Goal: Task Accomplishment & Management: Use online tool/utility

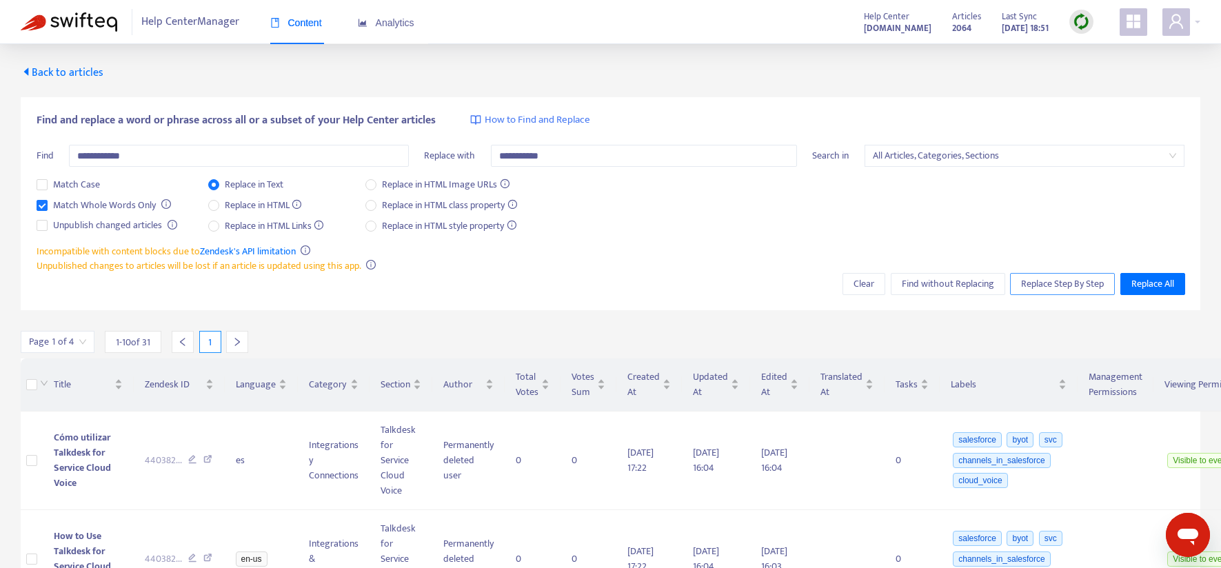
click at [1042, 283] on span "Replace Step By Step" at bounding box center [1062, 283] width 83 height 15
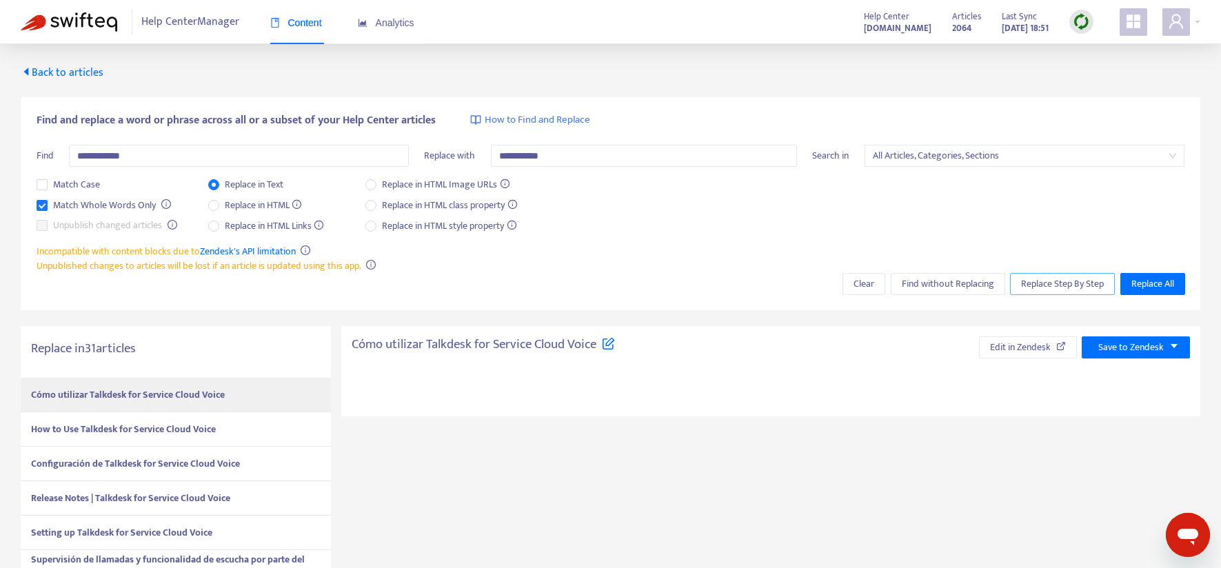
type textarea "**********"
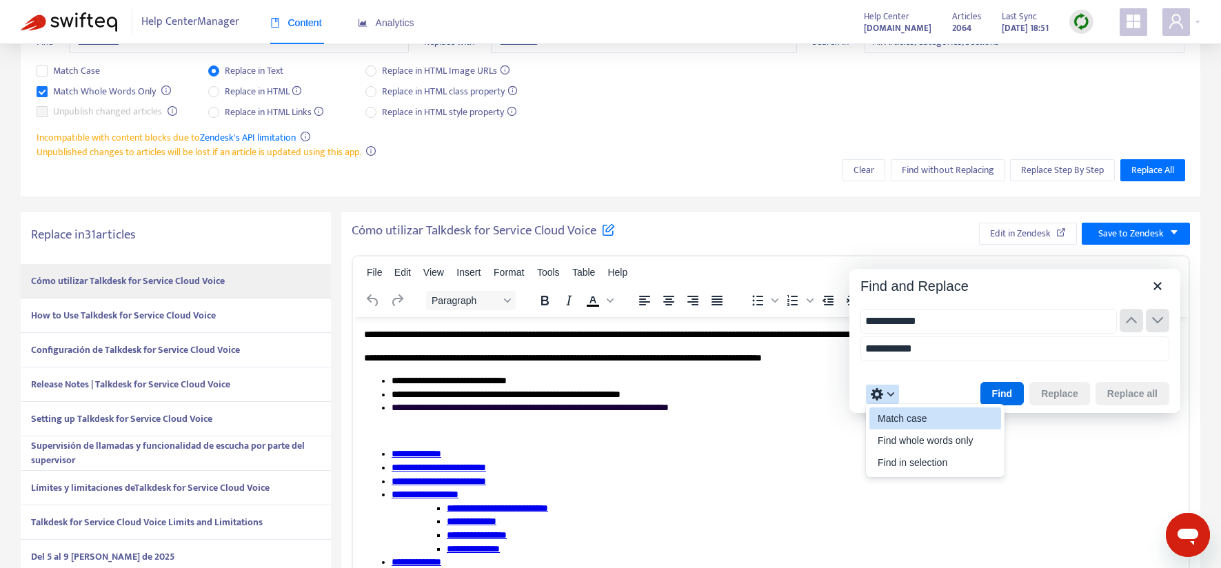
type input "**********"
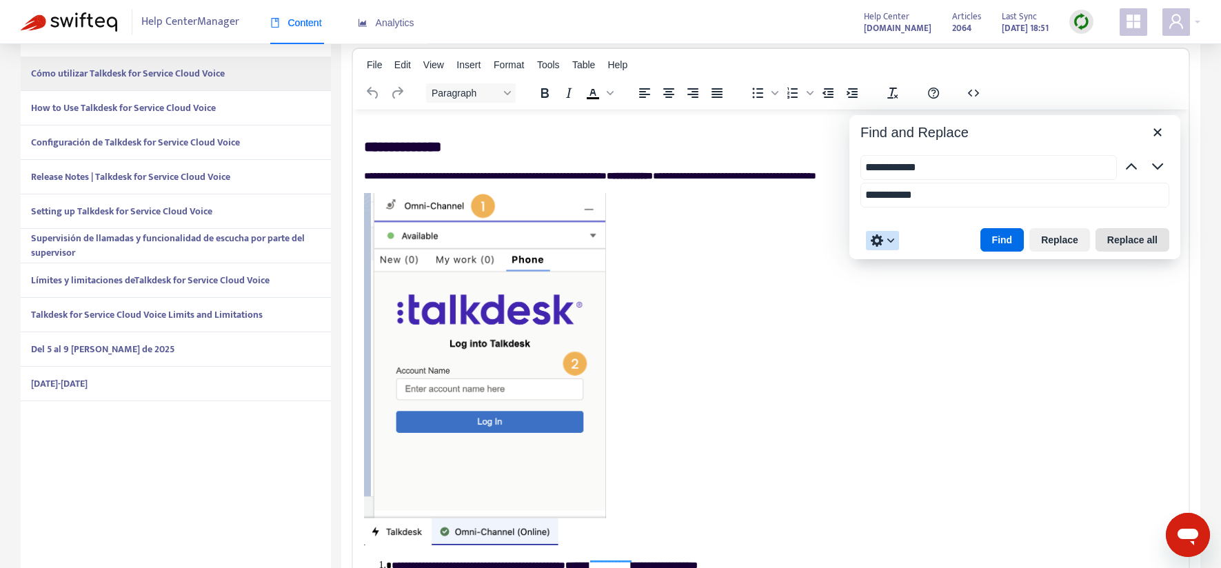
scroll to position [323, 0]
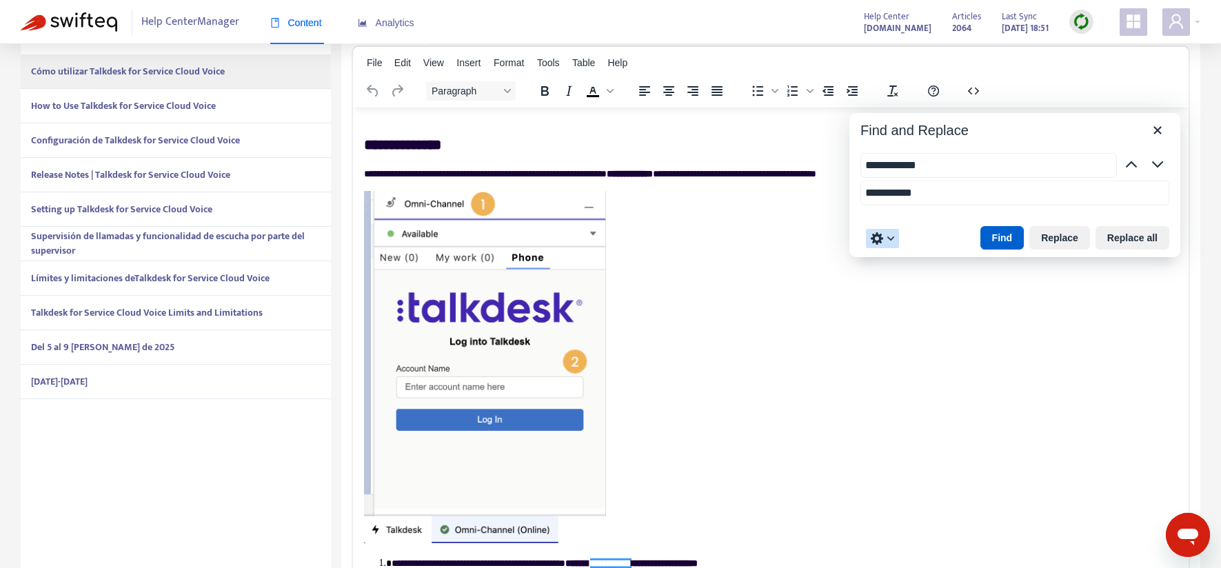
click at [1004, 240] on button "Find" at bounding box center [1002, 237] width 44 height 23
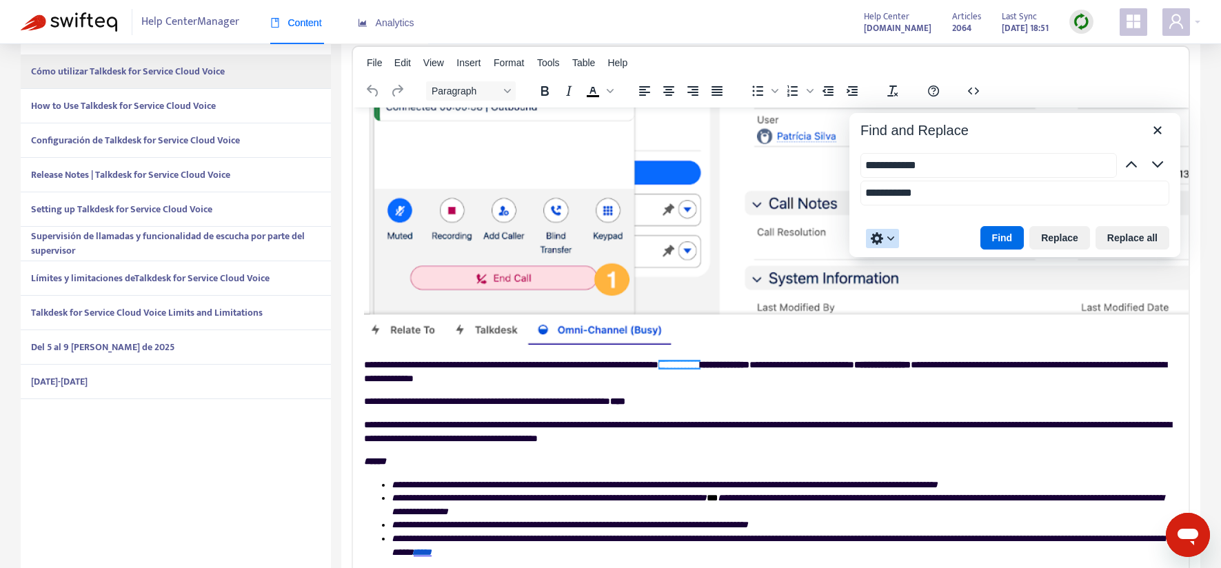
scroll to position [2214, 0]
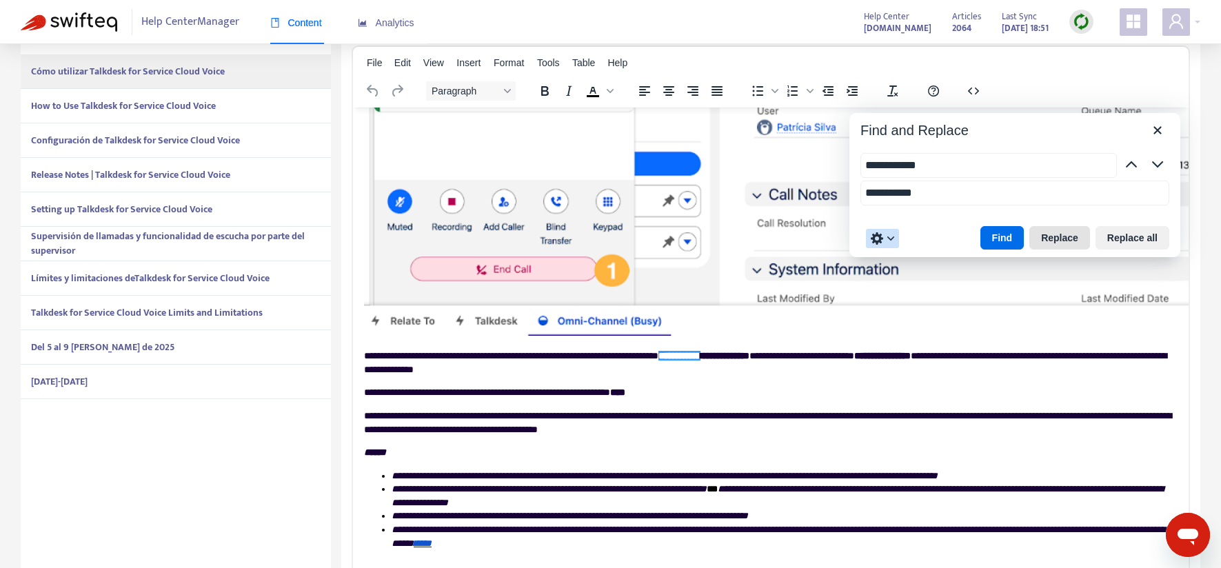
click at [1069, 237] on button "Replace" at bounding box center [1059, 237] width 61 height 23
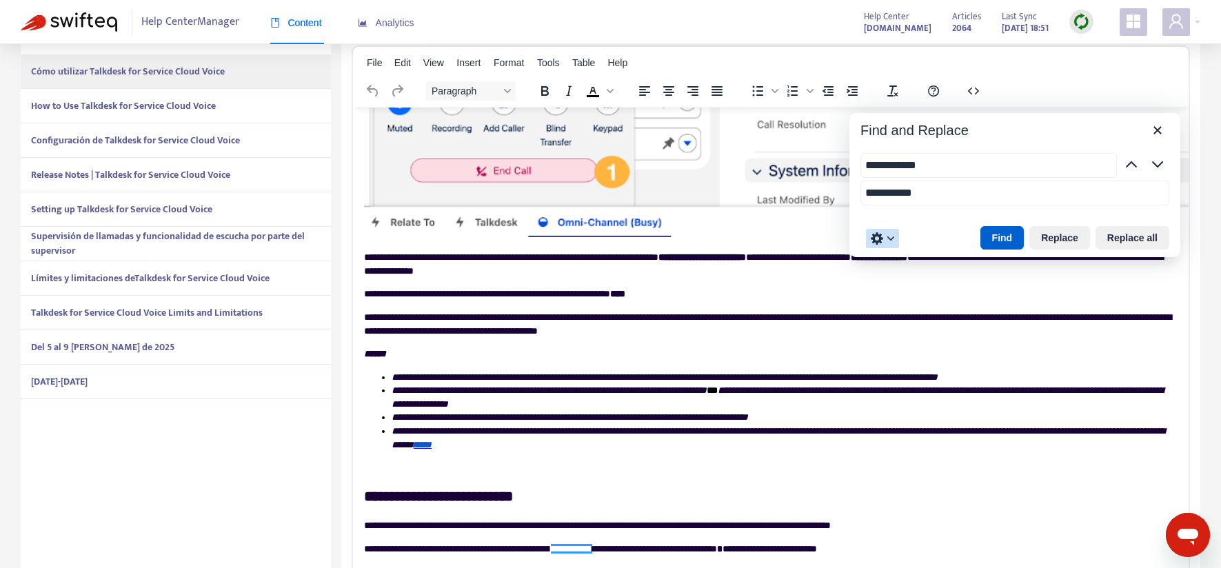
click at [1004, 233] on button "Find" at bounding box center [1002, 237] width 44 height 23
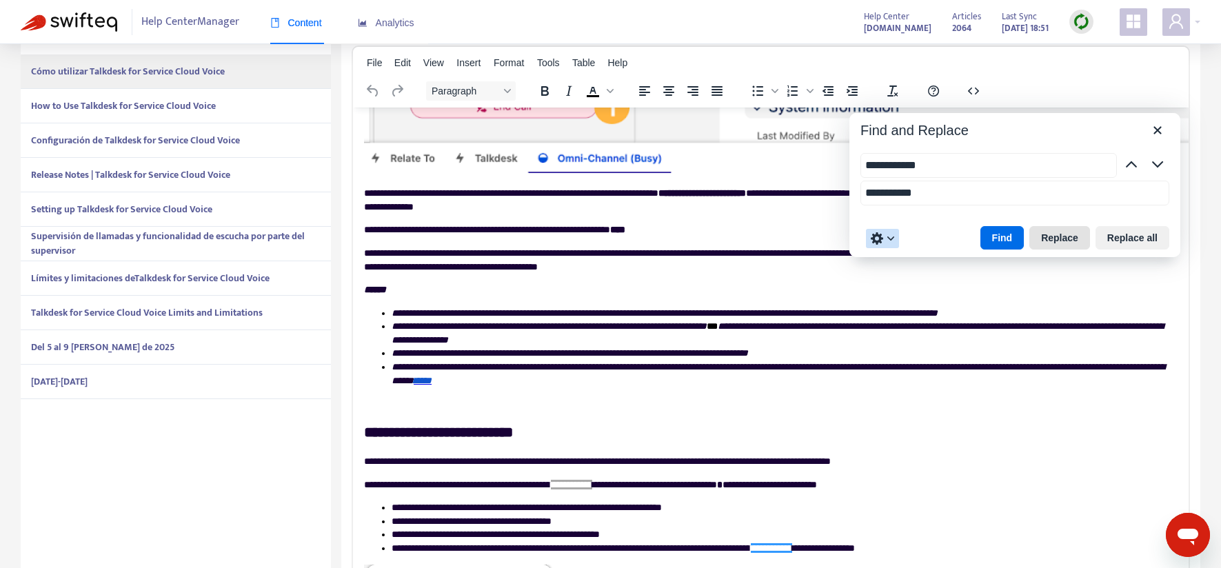
click at [1057, 239] on button "Replace" at bounding box center [1059, 237] width 61 height 23
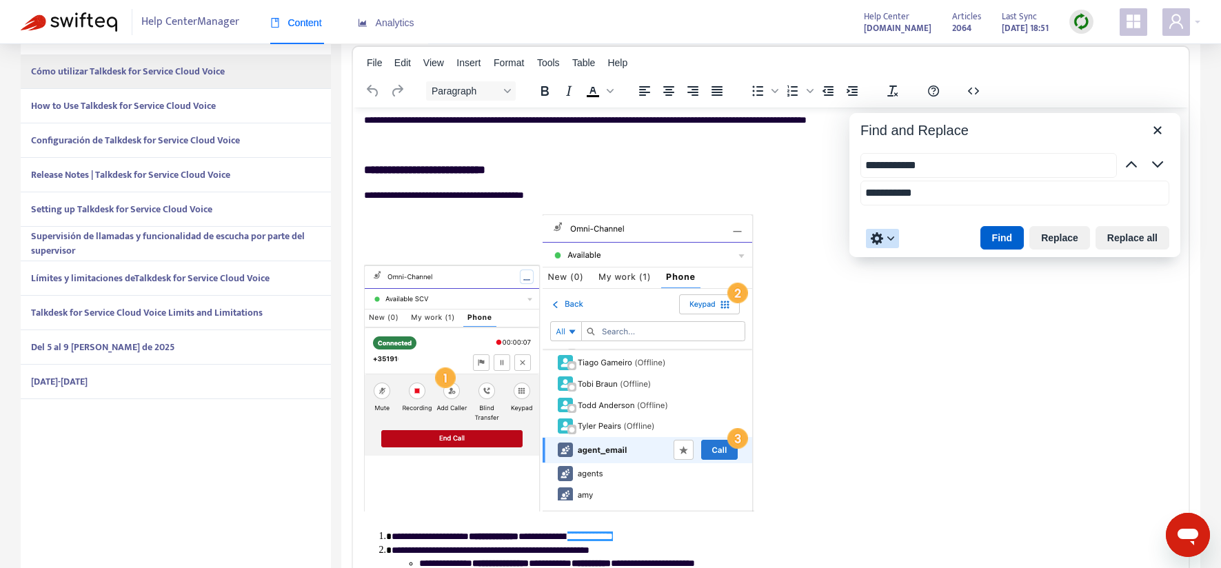
click at [991, 237] on button "Find" at bounding box center [1002, 237] width 44 height 23
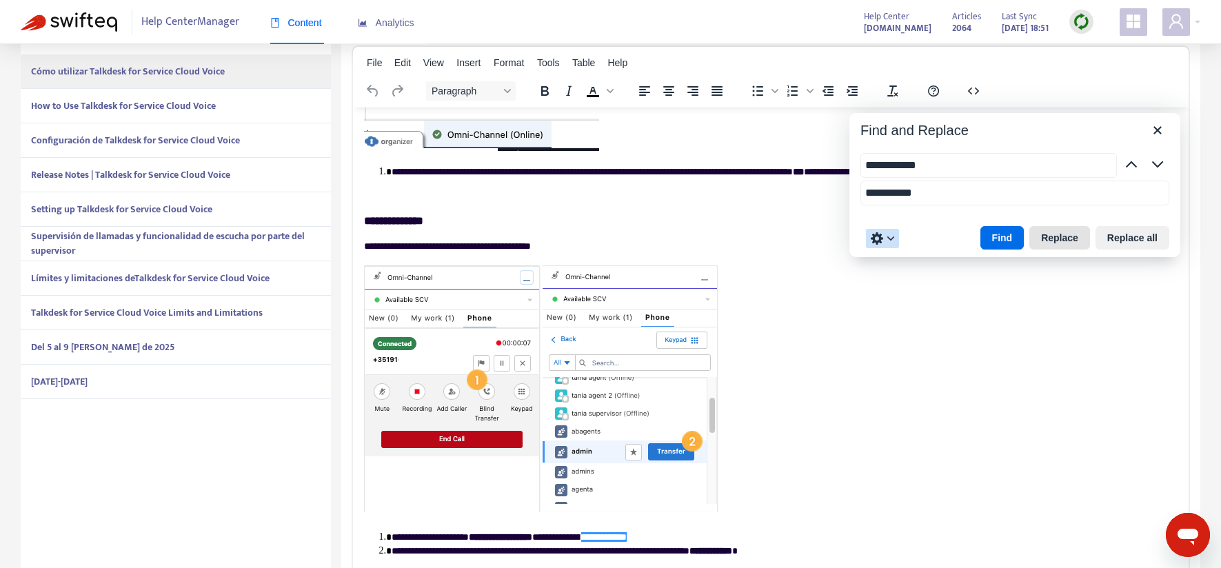
click at [1053, 239] on button "Replace" at bounding box center [1059, 237] width 61 height 23
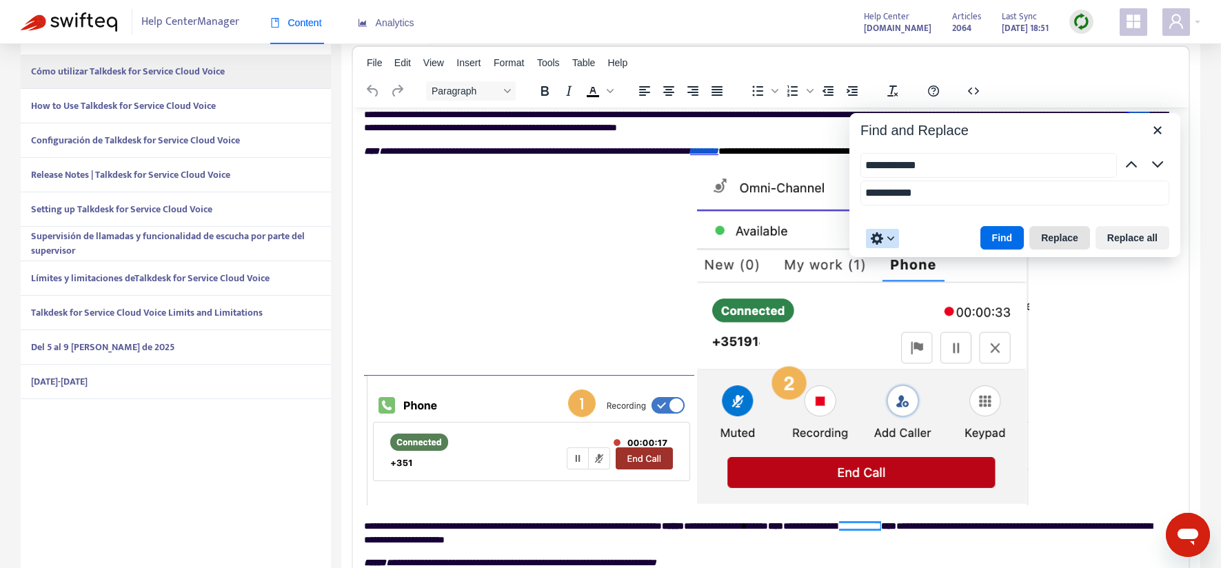
click at [1053, 239] on button "Replace" at bounding box center [1059, 237] width 61 height 23
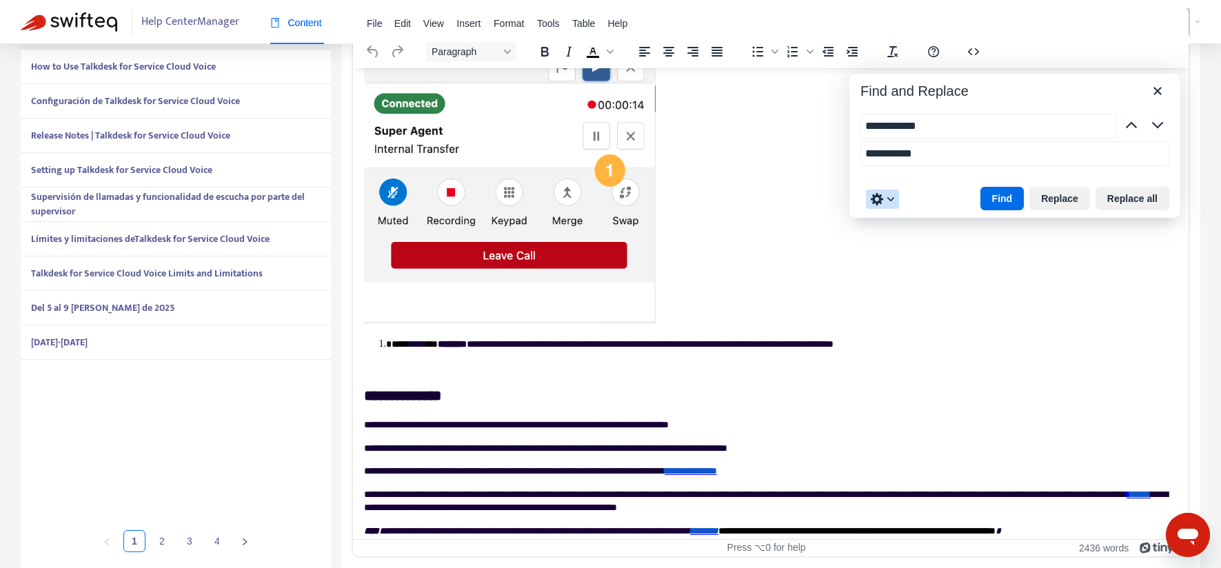
scroll to position [5362, 0]
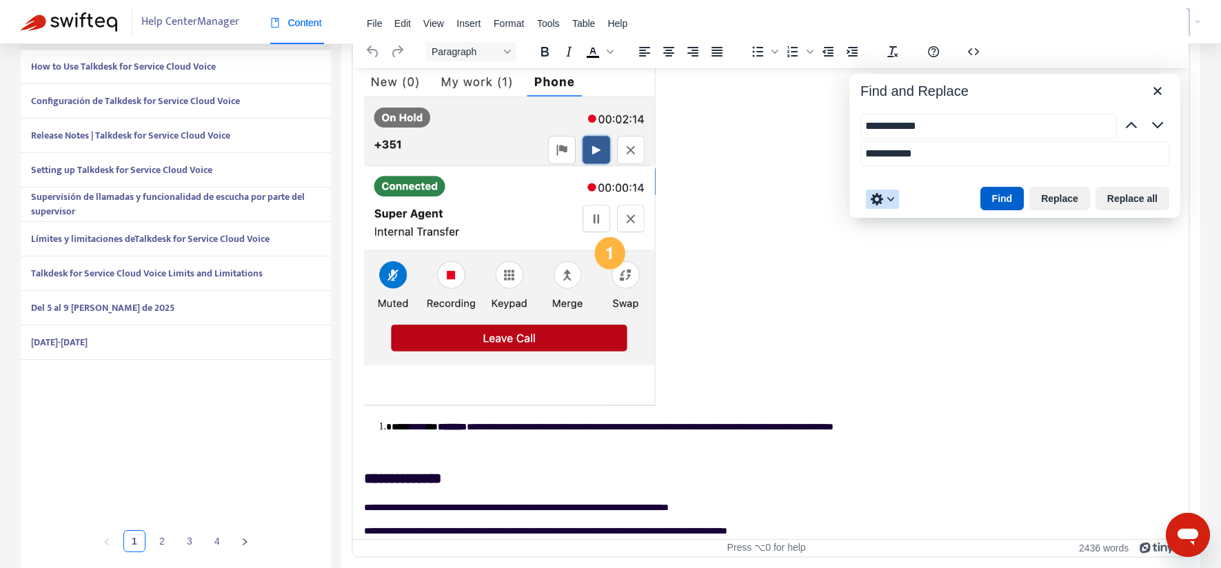
click at [1000, 198] on button "Find" at bounding box center [1002, 198] width 44 height 23
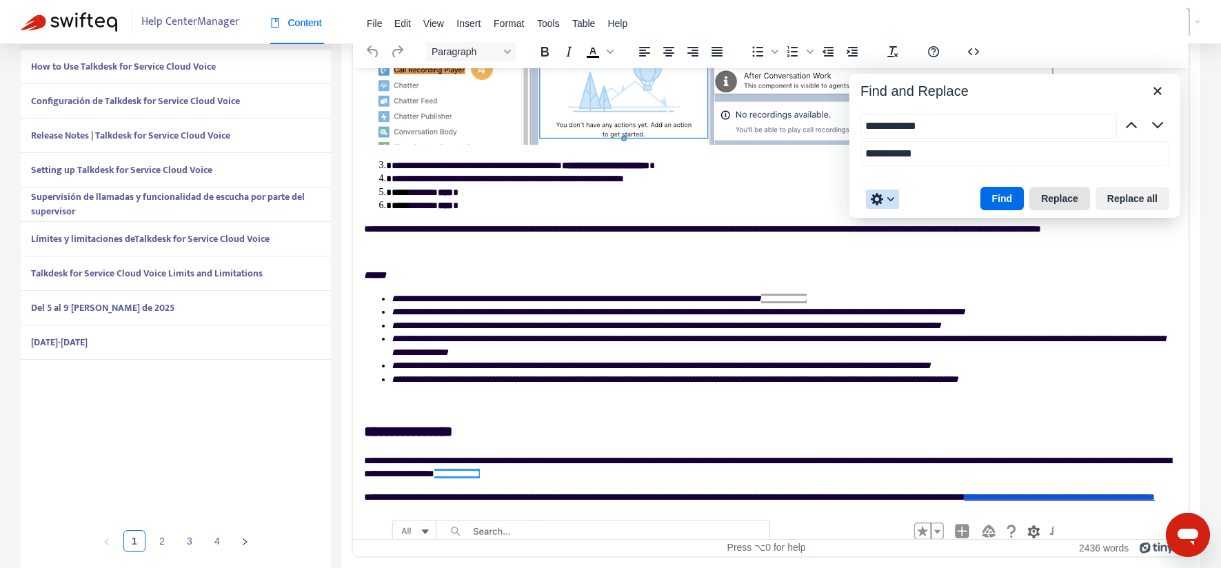
click at [1047, 202] on button "Replace" at bounding box center [1059, 198] width 61 height 23
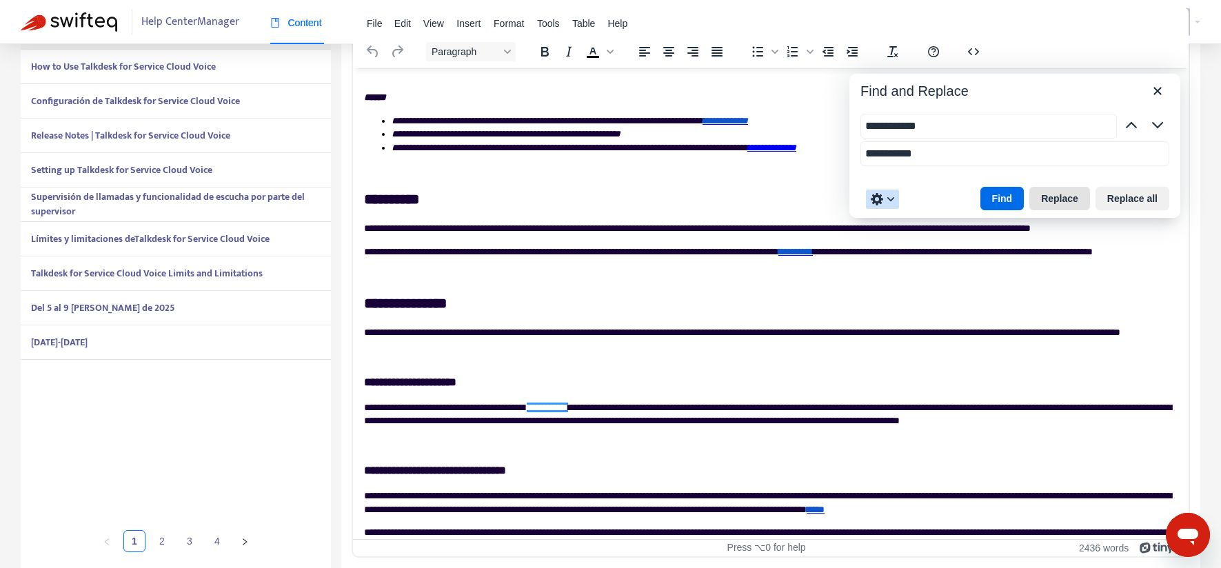
click at [1050, 201] on button "Replace" at bounding box center [1059, 198] width 61 height 23
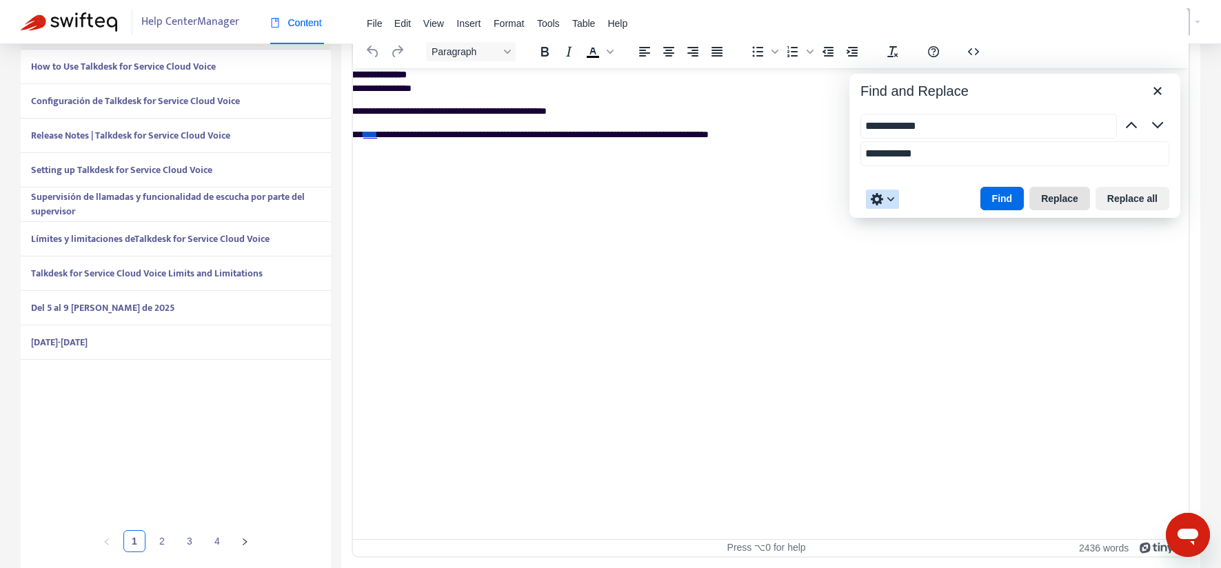
click at [1071, 199] on button "Replace" at bounding box center [1059, 198] width 61 height 23
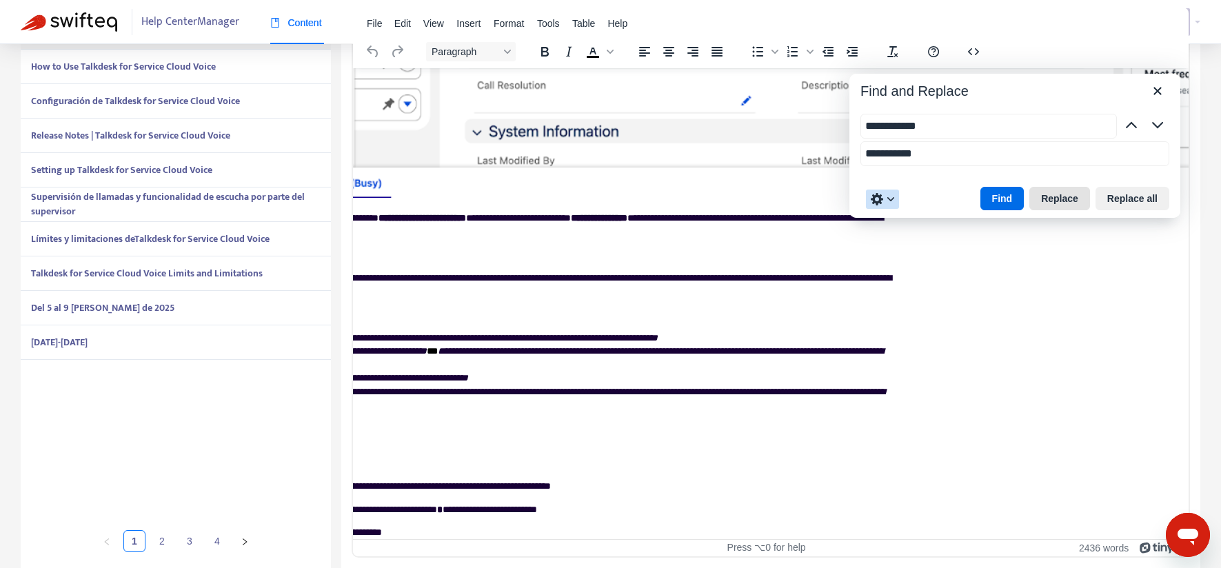
click at [1064, 200] on button "Replace" at bounding box center [1059, 198] width 61 height 23
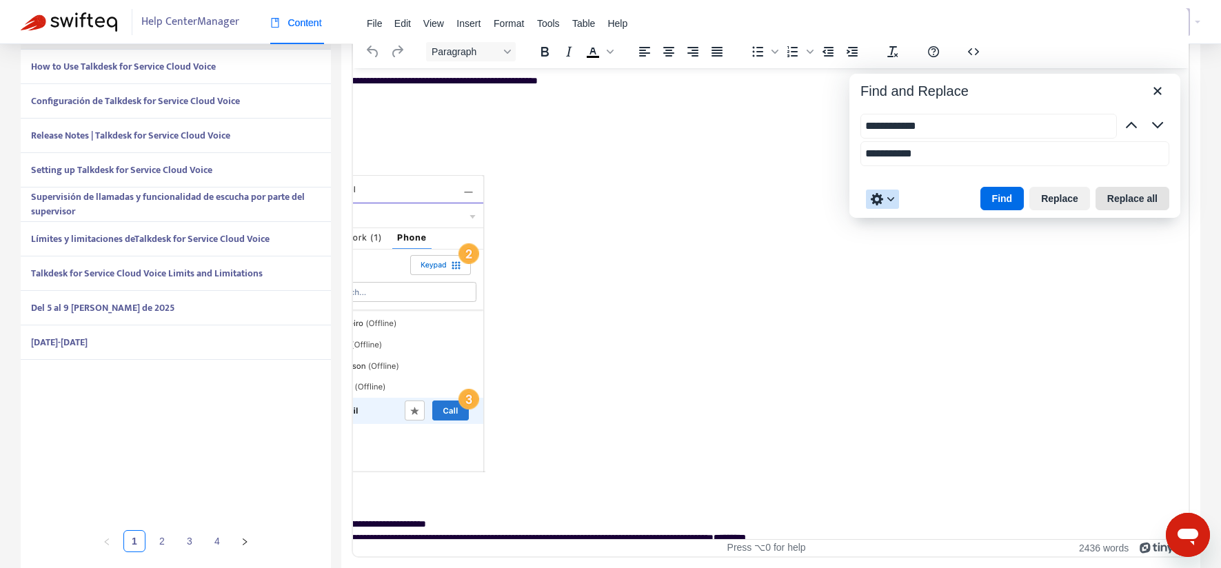
click at [1123, 200] on button "Replace all" at bounding box center [1132, 198] width 74 height 23
click at [1155, 97] on icon "Close" at bounding box center [1157, 91] width 17 height 17
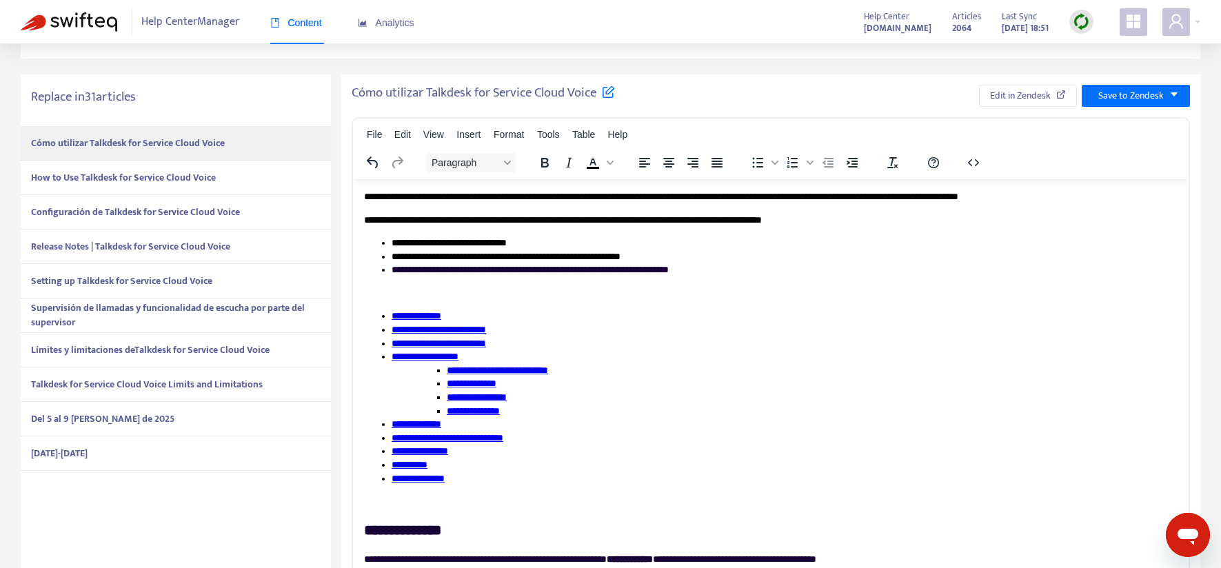
scroll to position [0, 0]
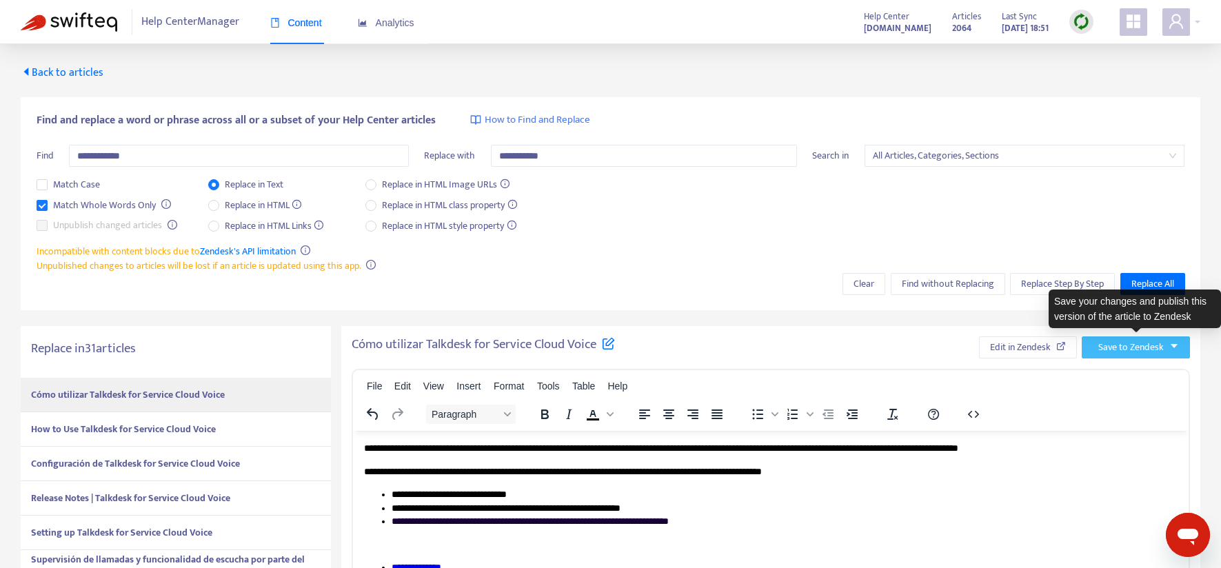
click at [1124, 352] on span "Save to Zendesk" at bounding box center [1130, 347] width 65 height 15
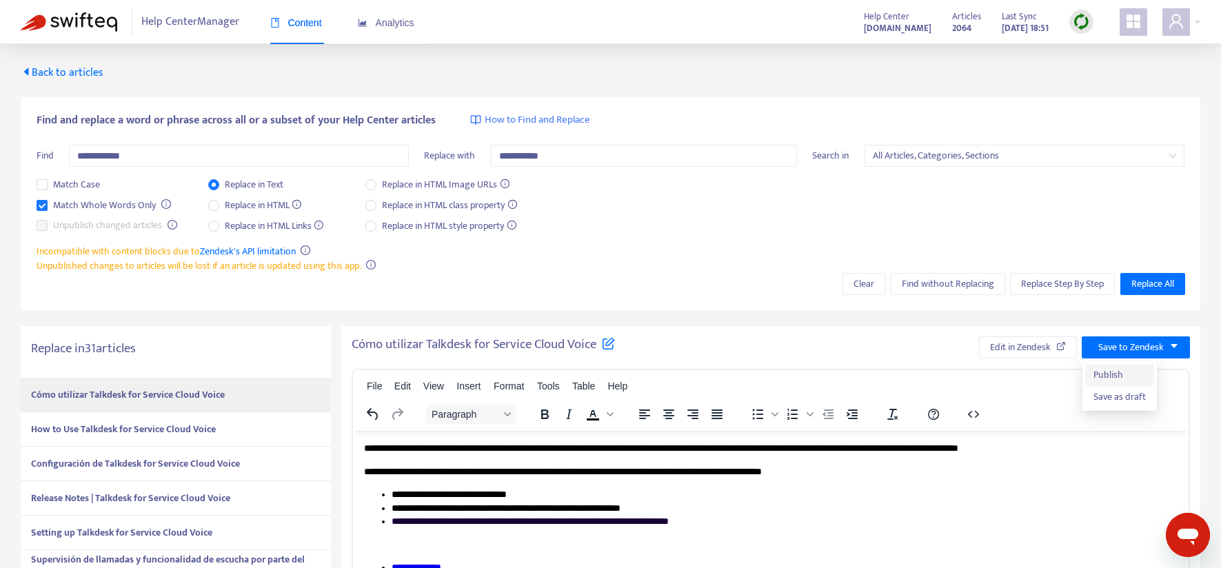
click at [1104, 370] on span "Publish" at bounding box center [1119, 374] width 52 height 15
click at [919, 281] on span "Find without Replacing" at bounding box center [948, 283] width 92 height 15
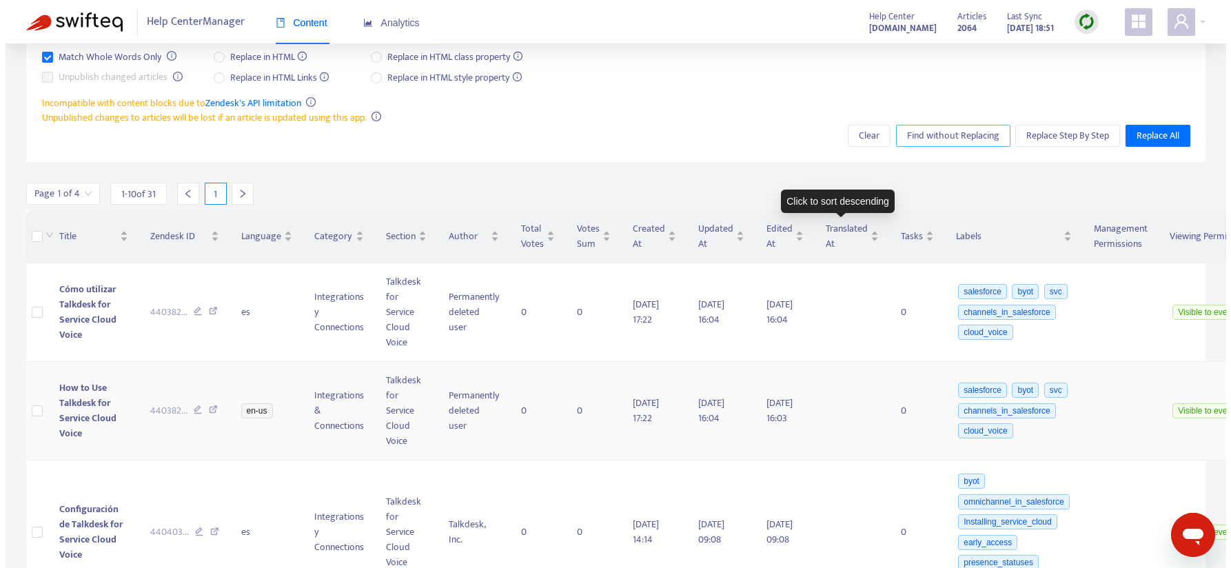
scroll to position [190, 0]
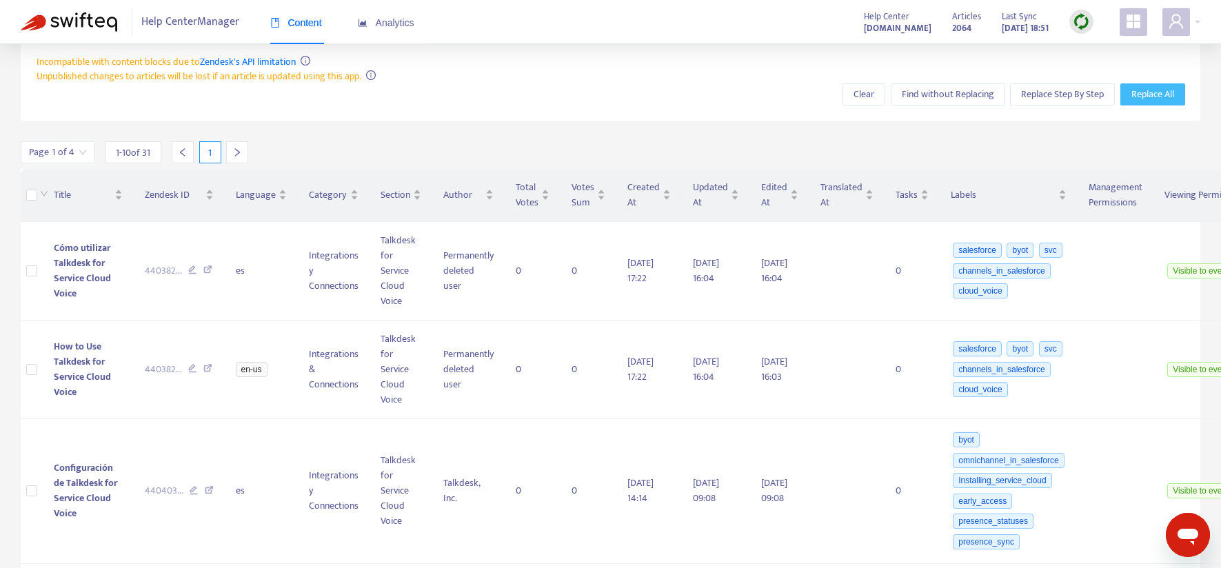
click at [1140, 90] on span "Replace All" at bounding box center [1152, 94] width 43 height 15
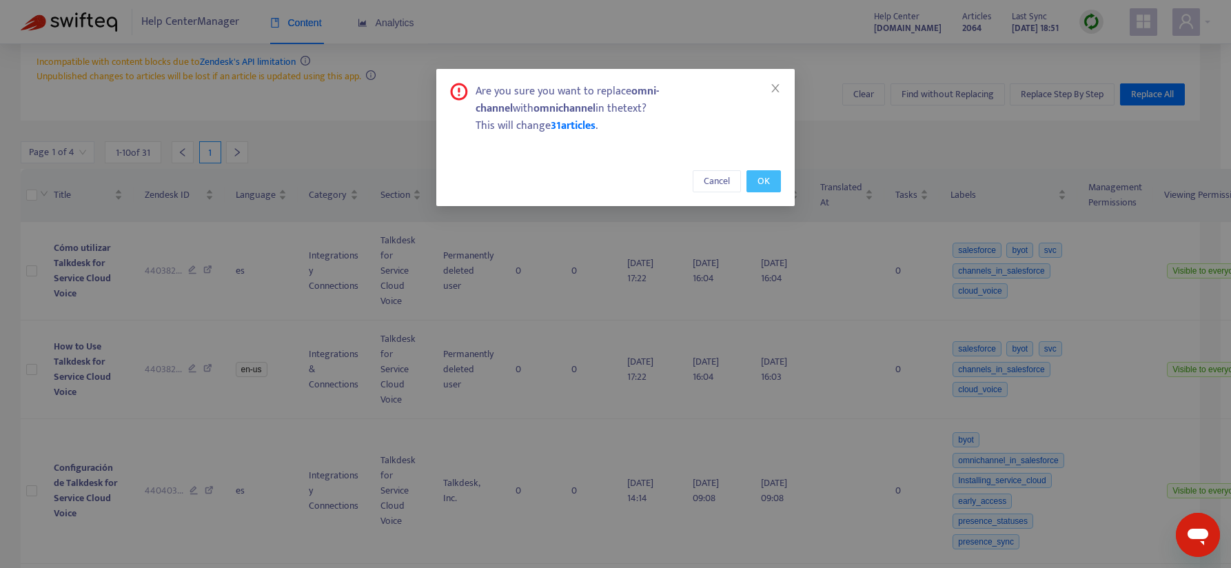
click at [761, 183] on span "OK" at bounding box center [764, 181] width 12 height 15
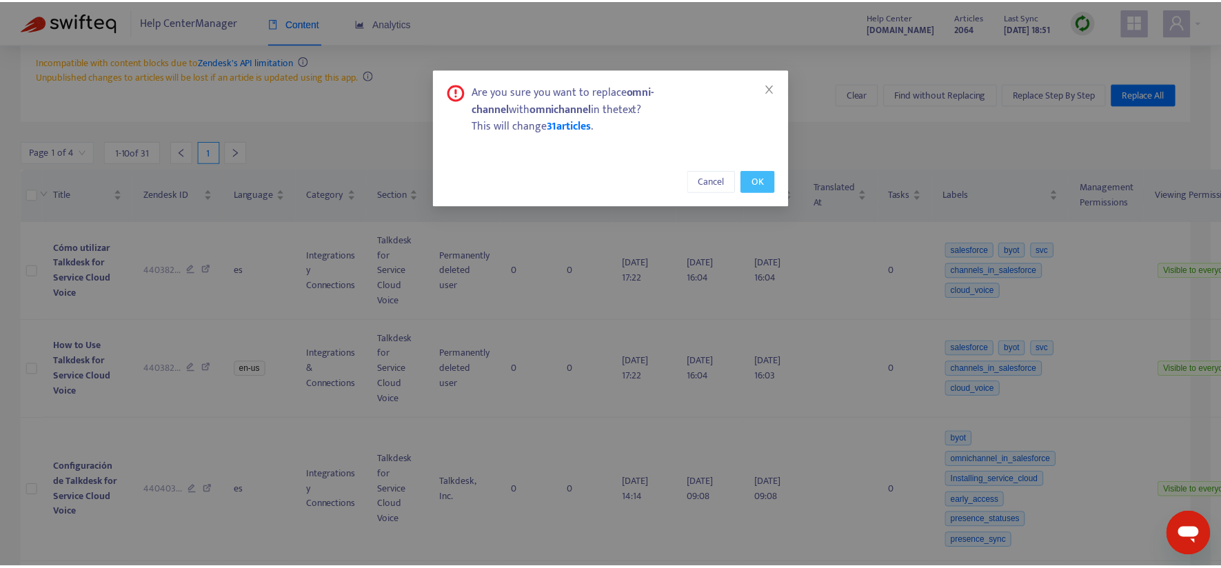
scroll to position [44, 0]
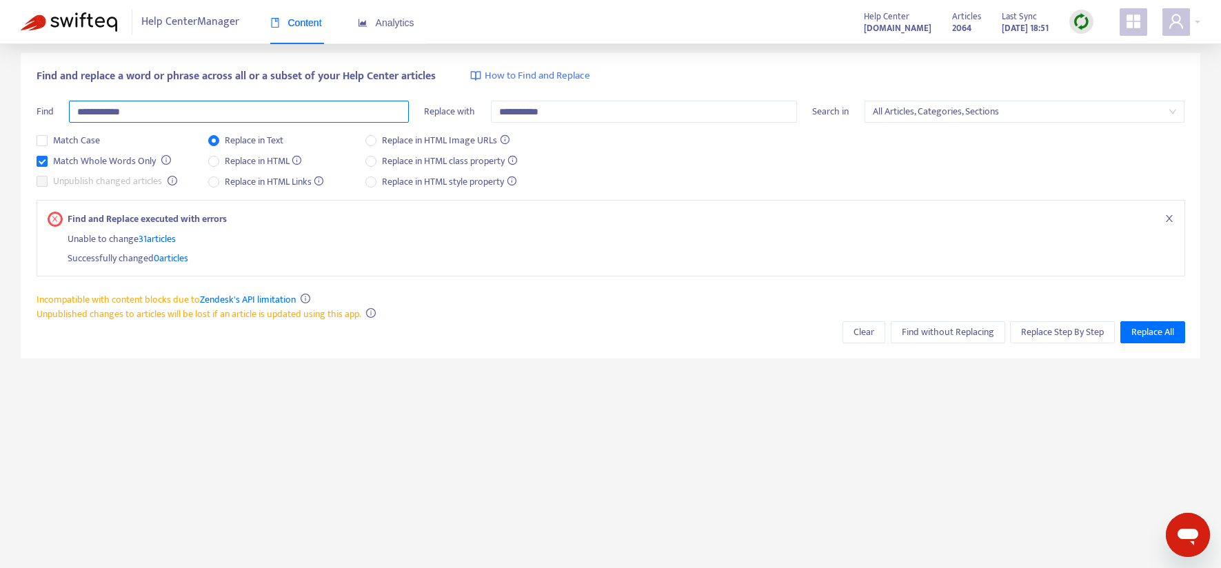
click at [194, 112] on input "**********" at bounding box center [239, 112] width 340 height 22
click at [939, 335] on span "Find without Replacing" at bounding box center [948, 332] width 92 height 15
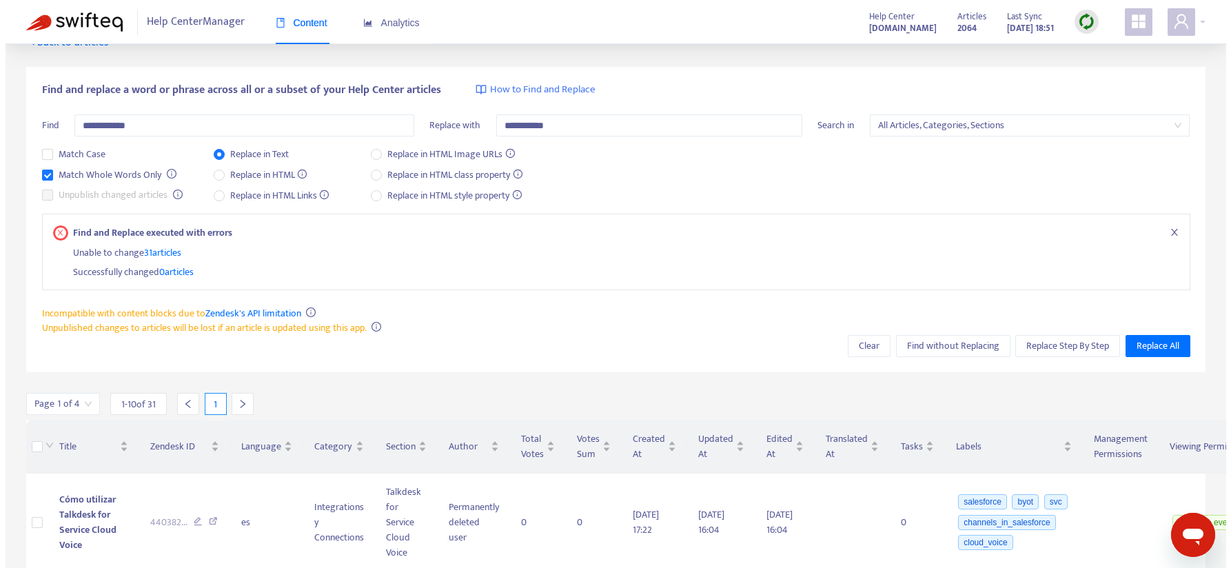
scroll to position [65, 0]
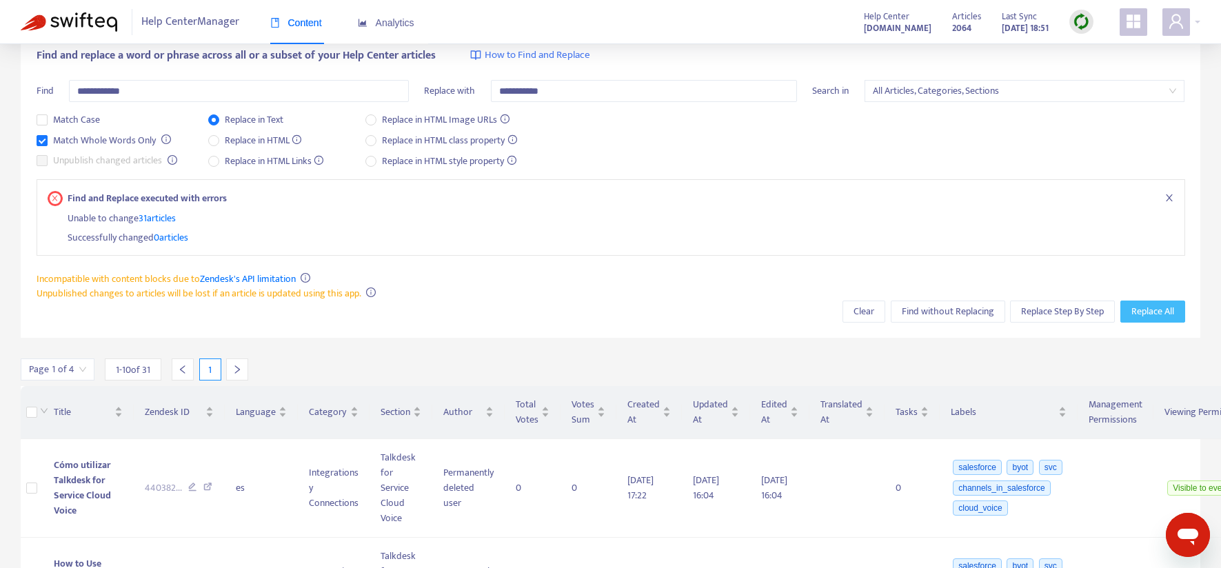
click at [1149, 310] on span "Replace All" at bounding box center [1152, 311] width 43 height 15
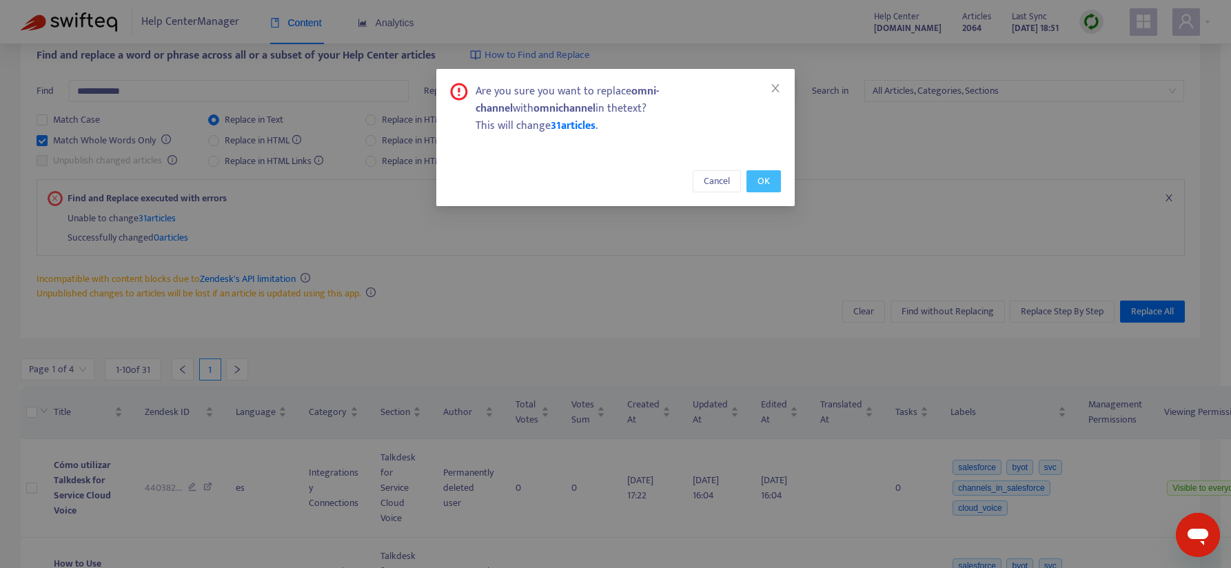
click at [765, 181] on span "OK" at bounding box center [764, 181] width 12 height 15
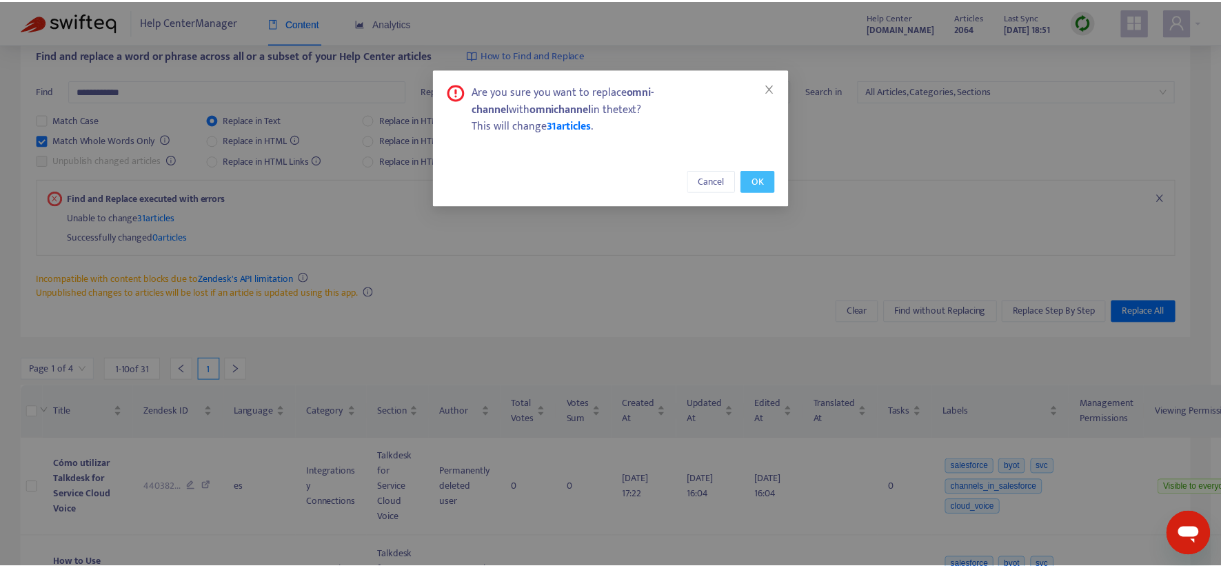
scroll to position [44, 0]
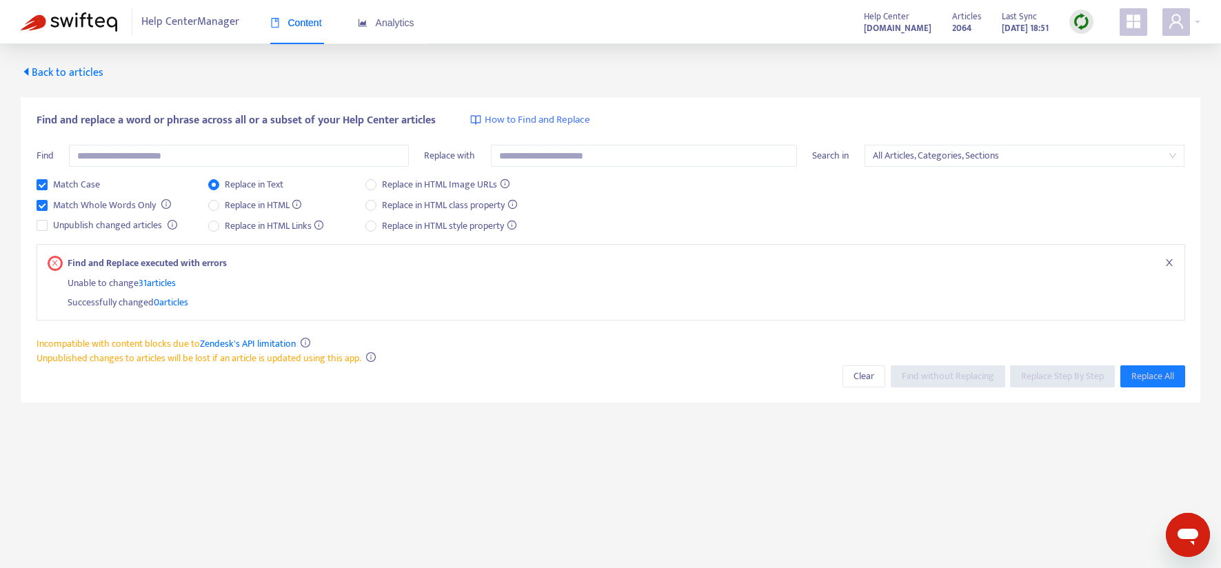
click at [273, 344] on link "Zendesk's API limitation" at bounding box center [248, 344] width 96 height 16
click at [186, 159] on input "text" at bounding box center [239, 156] width 340 height 22
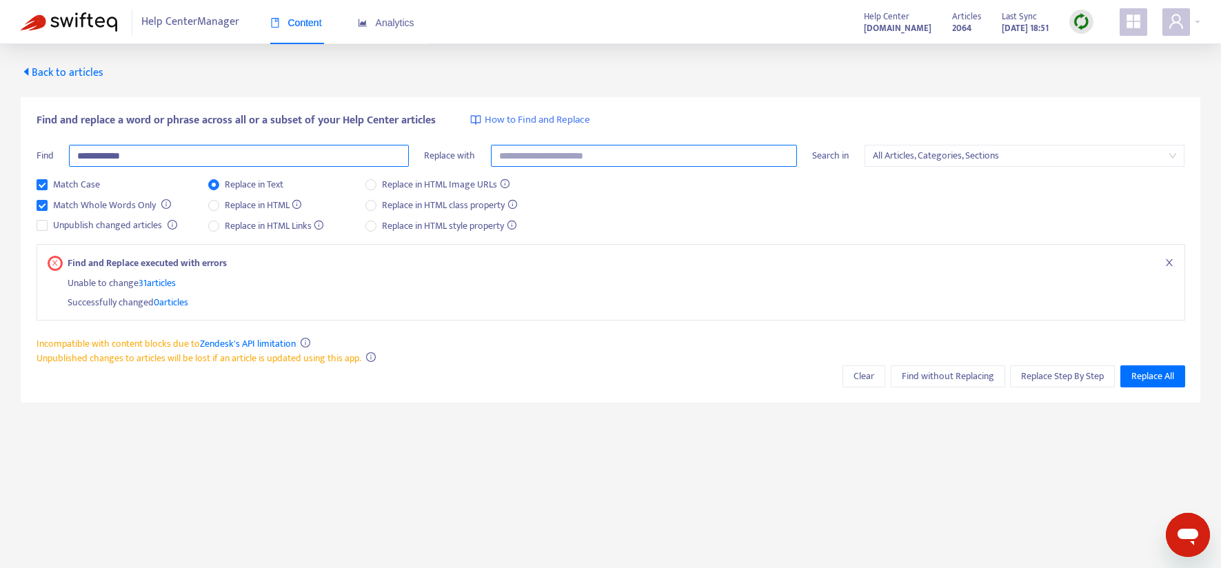
type input "**********"
click at [606, 157] on input "text" at bounding box center [644, 156] width 306 height 22
click at [928, 156] on span "All Articles, Categories, Sections" at bounding box center [1025, 155] width 304 height 21
type input "**********"
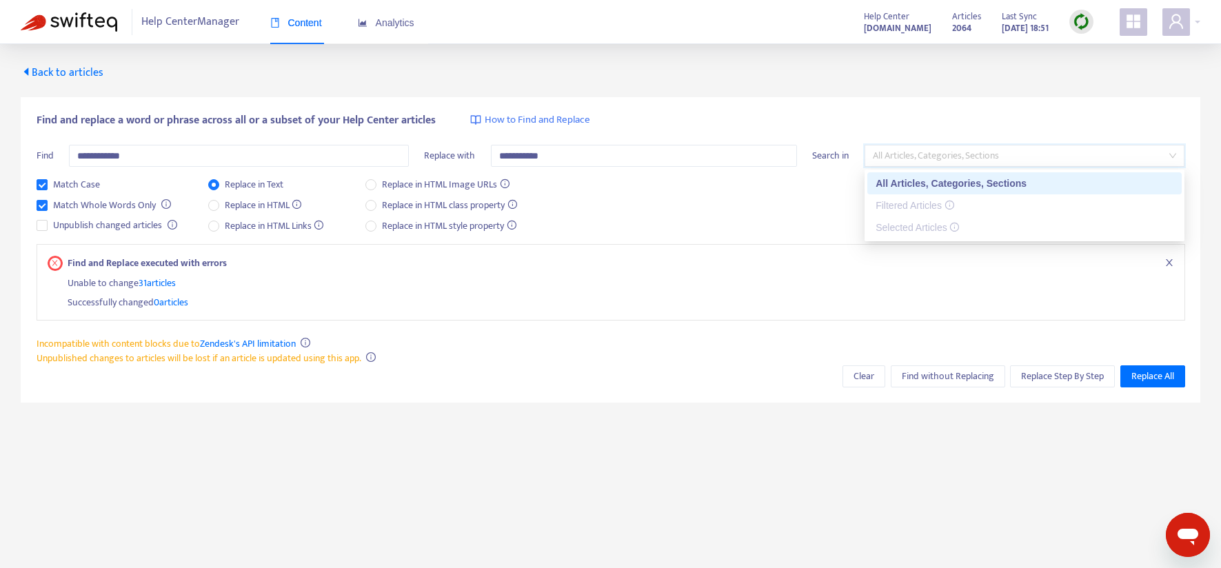
click at [928, 156] on span "All Articles, Categories, Sections" at bounding box center [1025, 155] width 304 height 21
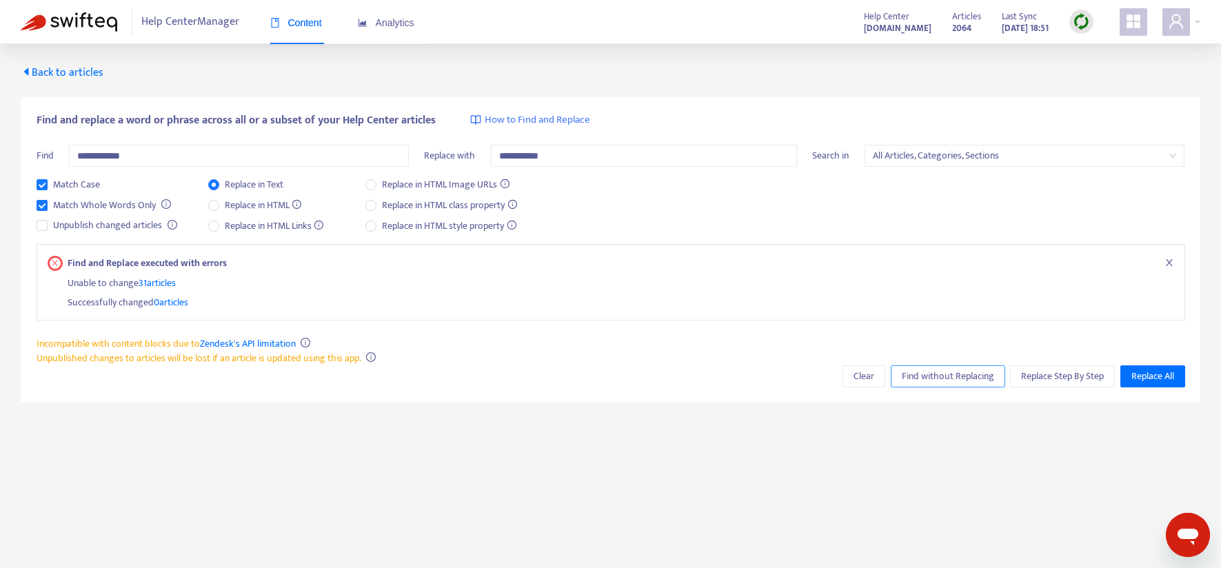
click at [951, 373] on span "Find without Replacing" at bounding box center [948, 376] width 92 height 15
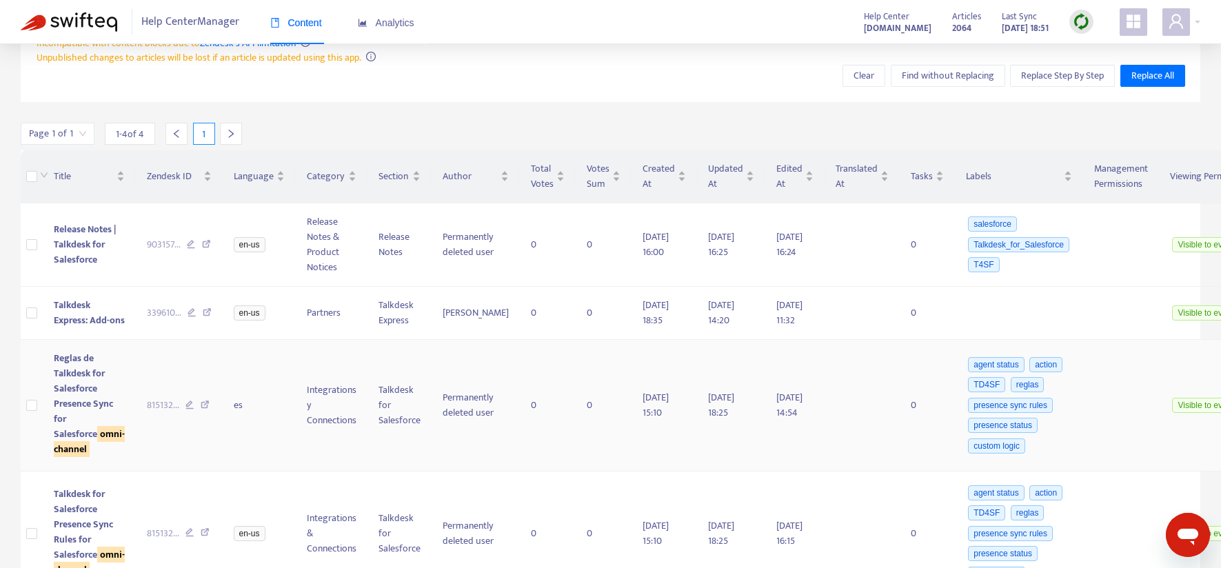
scroll to position [298, 0]
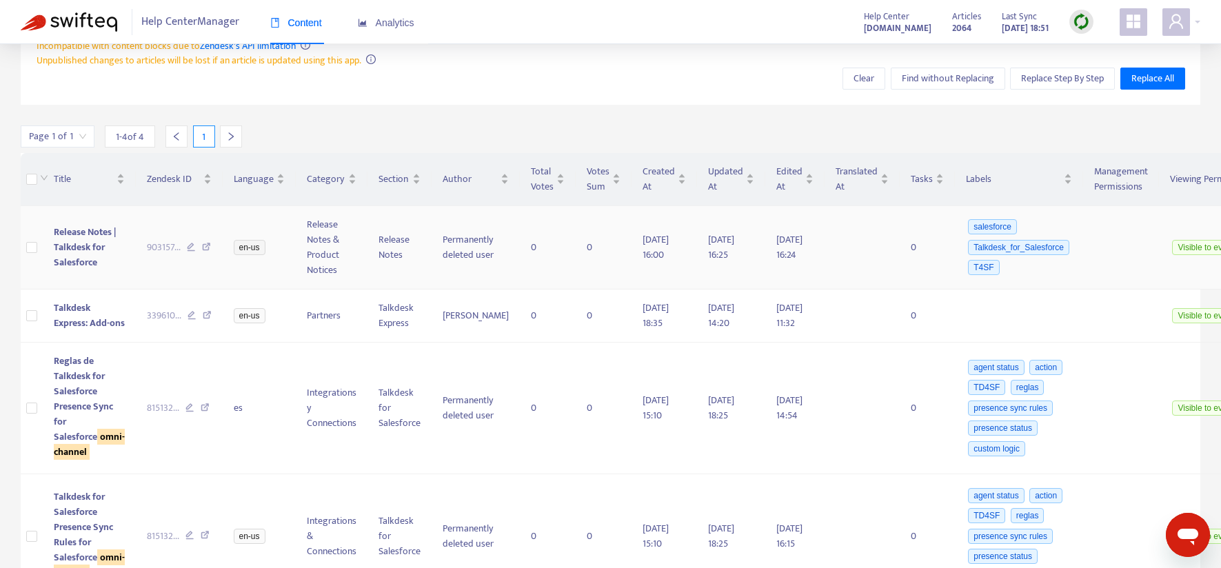
click at [66, 227] on span "Release Notes | Talkdesk for Salesforce" at bounding box center [85, 247] width 62 height 46
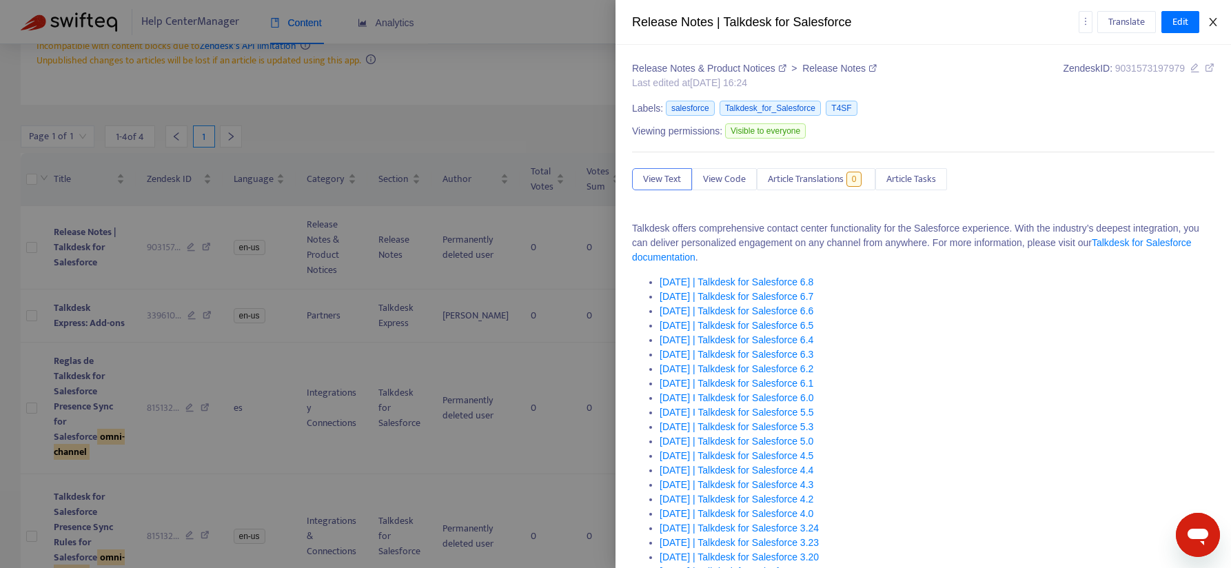
click at [1213, 20] on icon "close" at bounding box center [1213, 22] width 11 height 11
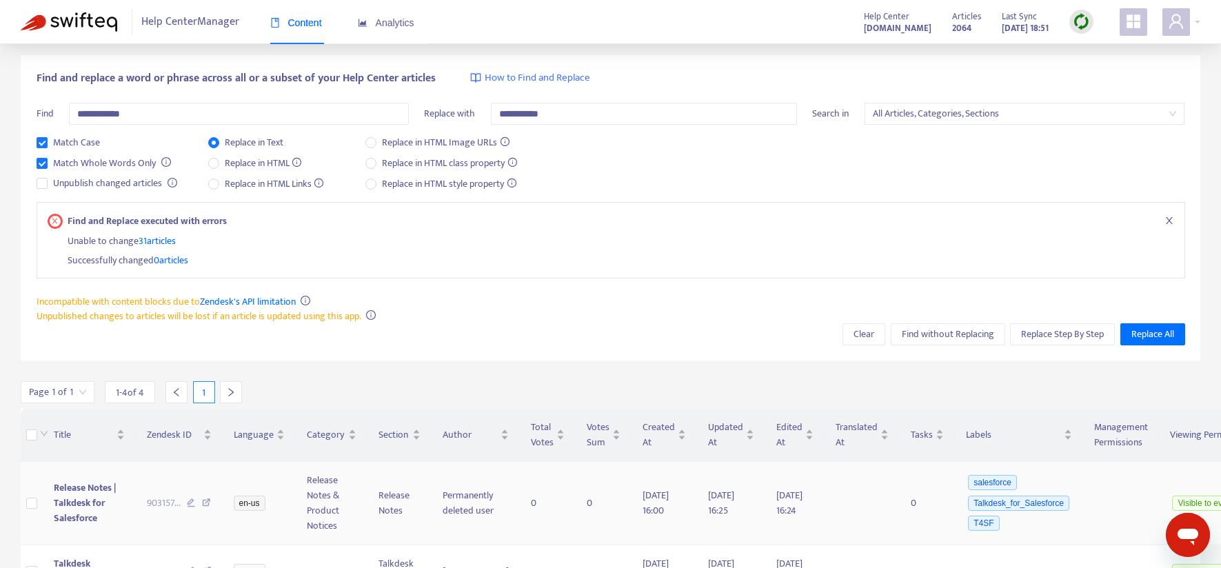
scroll to position [0, 0]
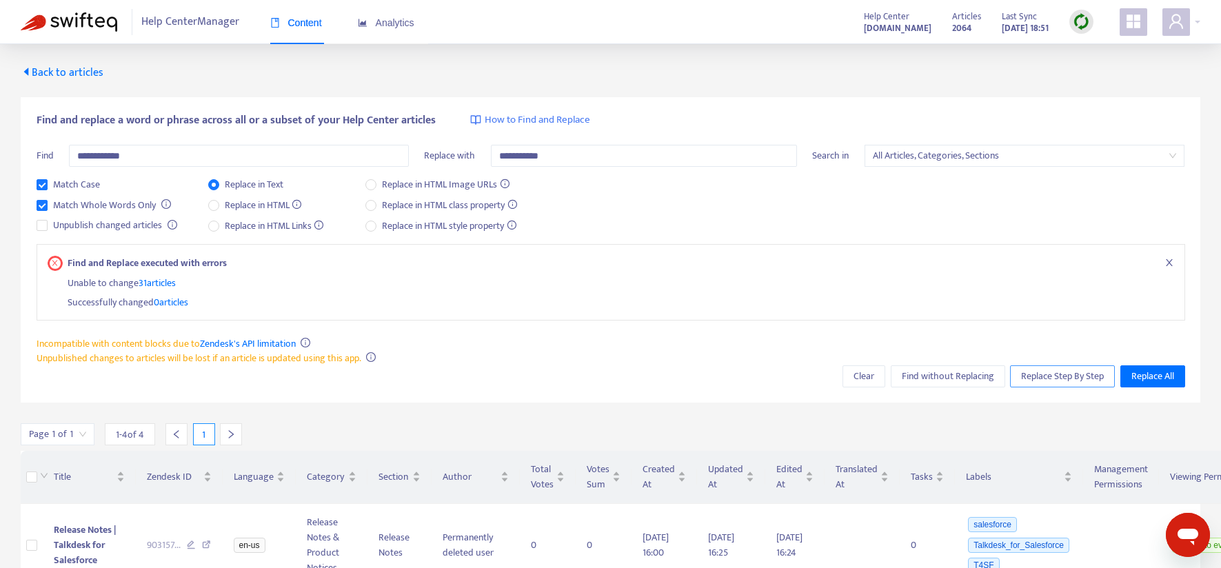
click at [1058, 374] on span "Replace Step By Step" at bounding box center [1062, 376] width 83 height 15
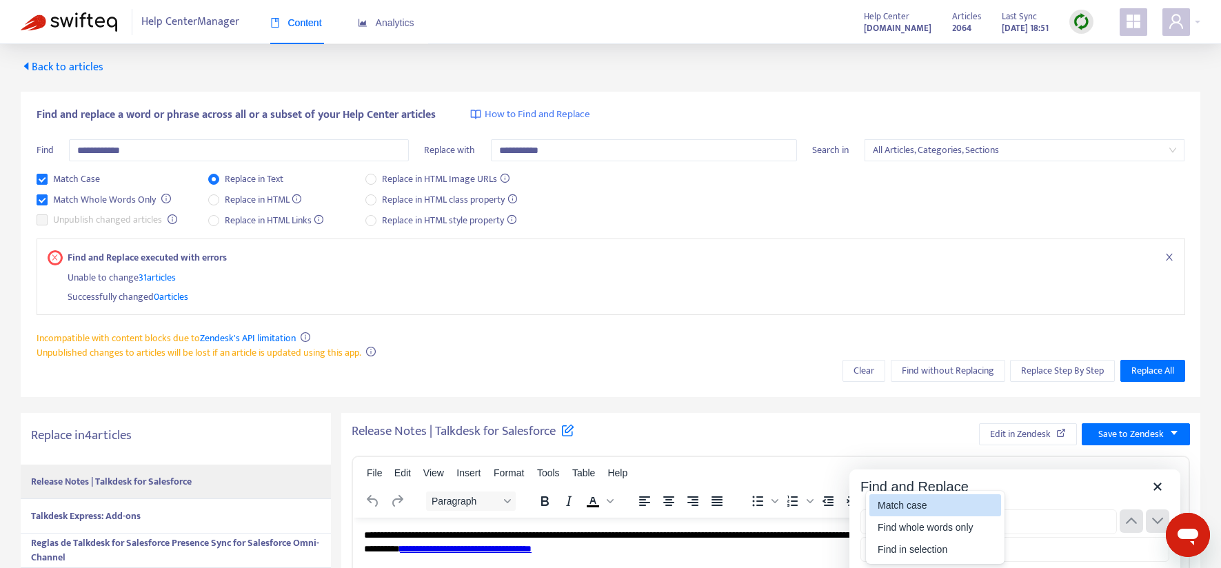
scroll to position [19, 0]
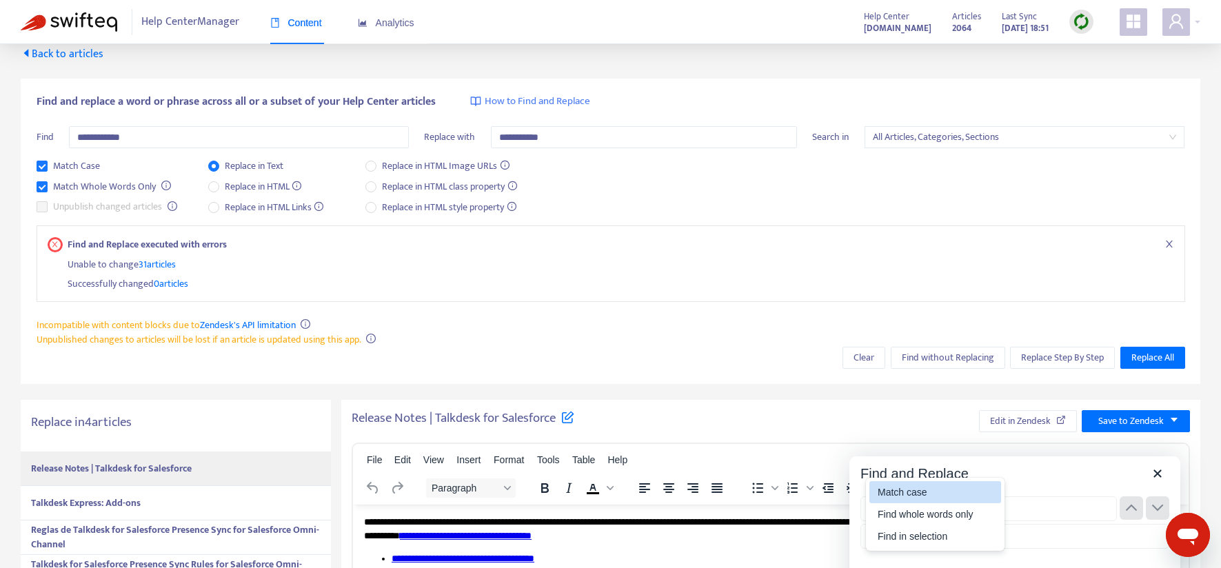
type input "**********"
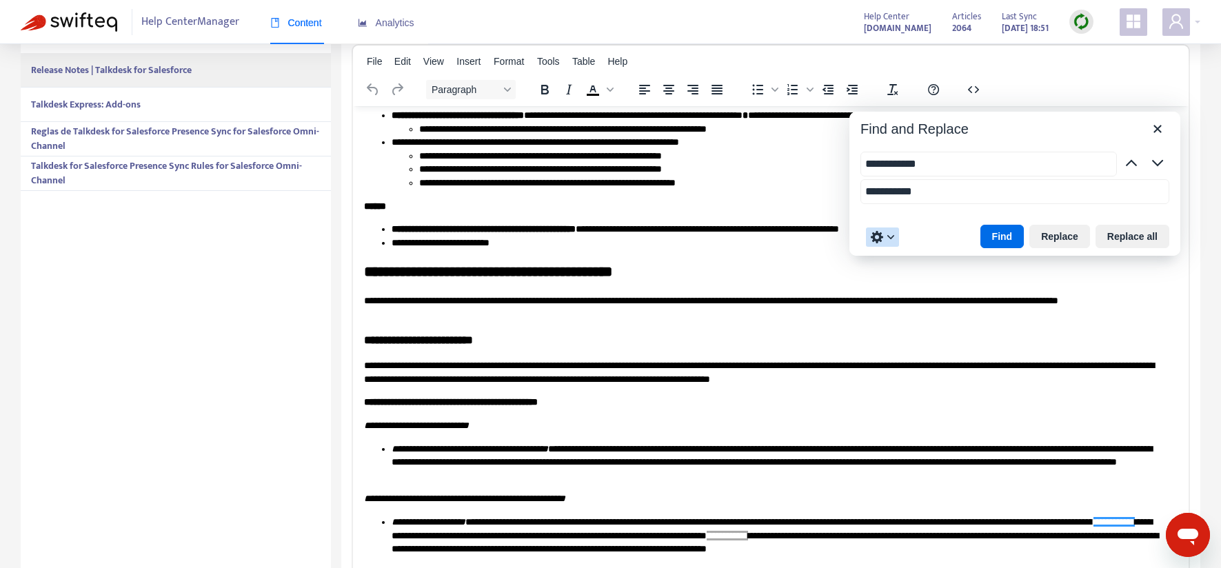
scroll to position [425, 0]
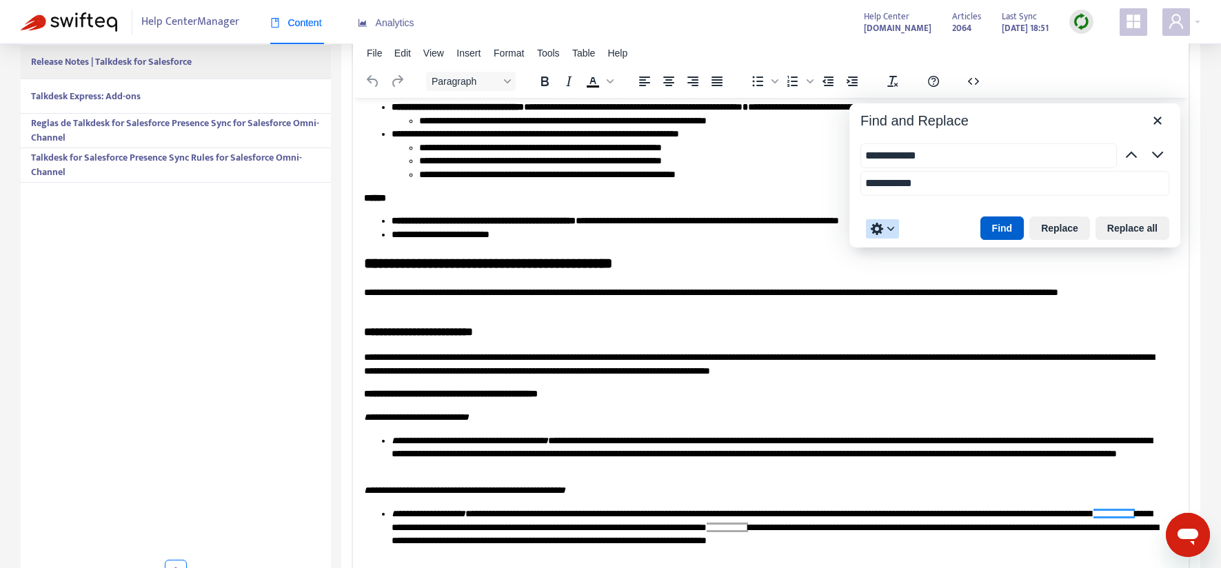
click at [1003, 225] on button "Find" at bounding box center [1002, 227] width 44 height 23
click at [1055, 229] on button "Replace" at bounding box center [1059, 227] width 61 height 23
click at [995, 227] on button "Find" at bounding box center [1002, 227] width 44 height 23
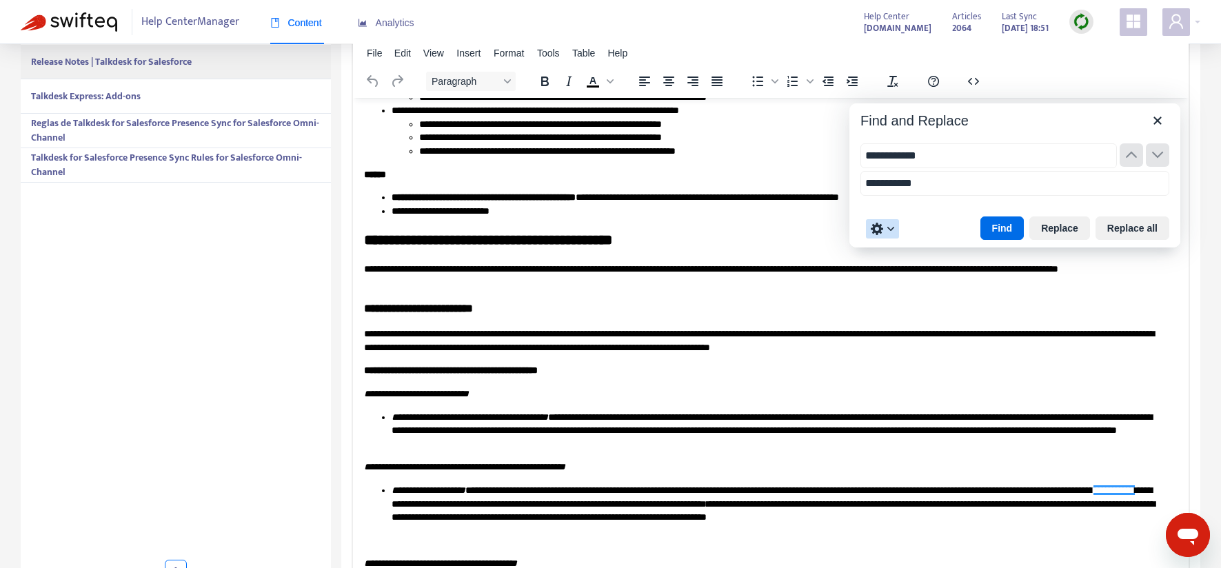
scroll to position [5834, 0]
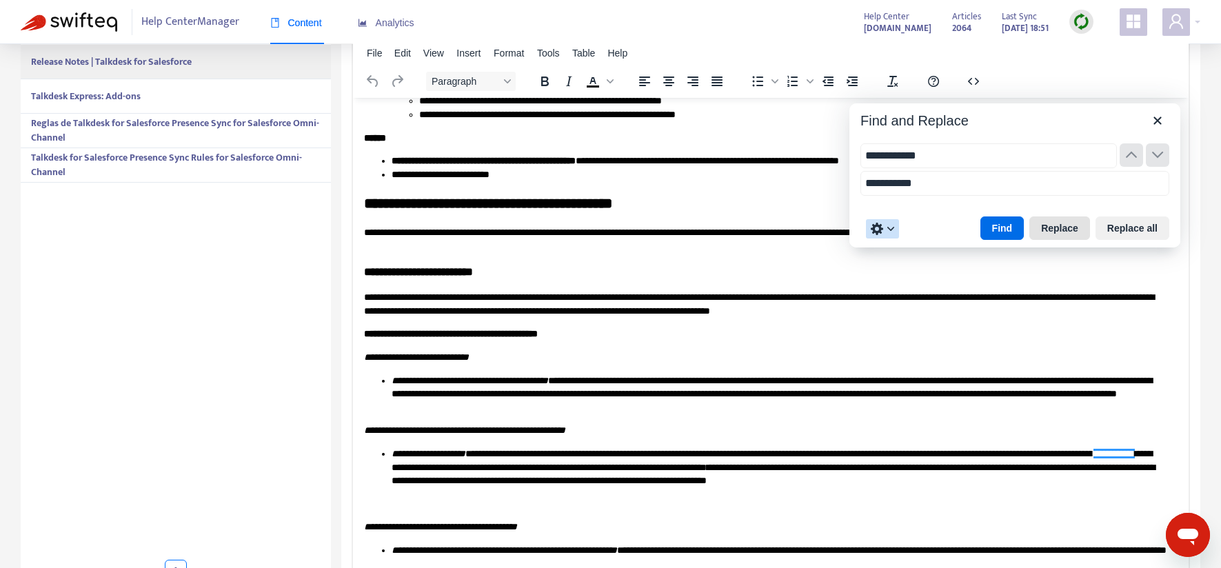
click at [1053, 231] on button "Replace" at bounding box center [1059, 227] width 61 height 23
click at [998, 229] on button "Find" at bounding box center [1002, 227] width 44 height 23
type input "**********"
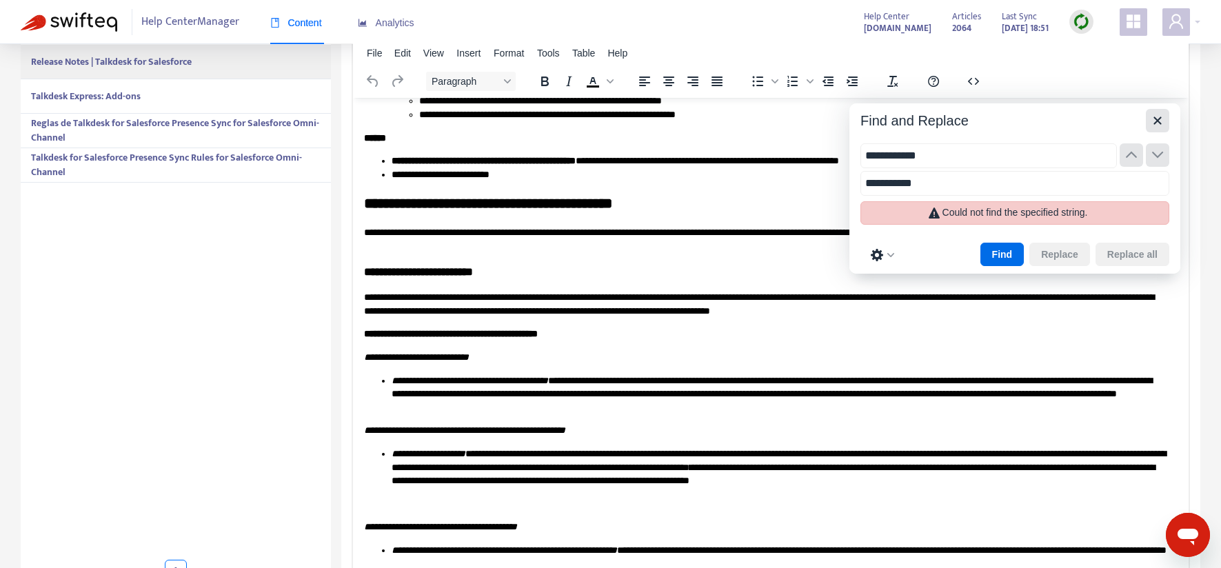
drag, startPoint x: 1164, startPoint y: 126, endPoint x: 771, endPoint y: 65, distance: 397.6
click at [1164, 126] on icon "Close" at bounding box center [1157, 120] width 17 height 17
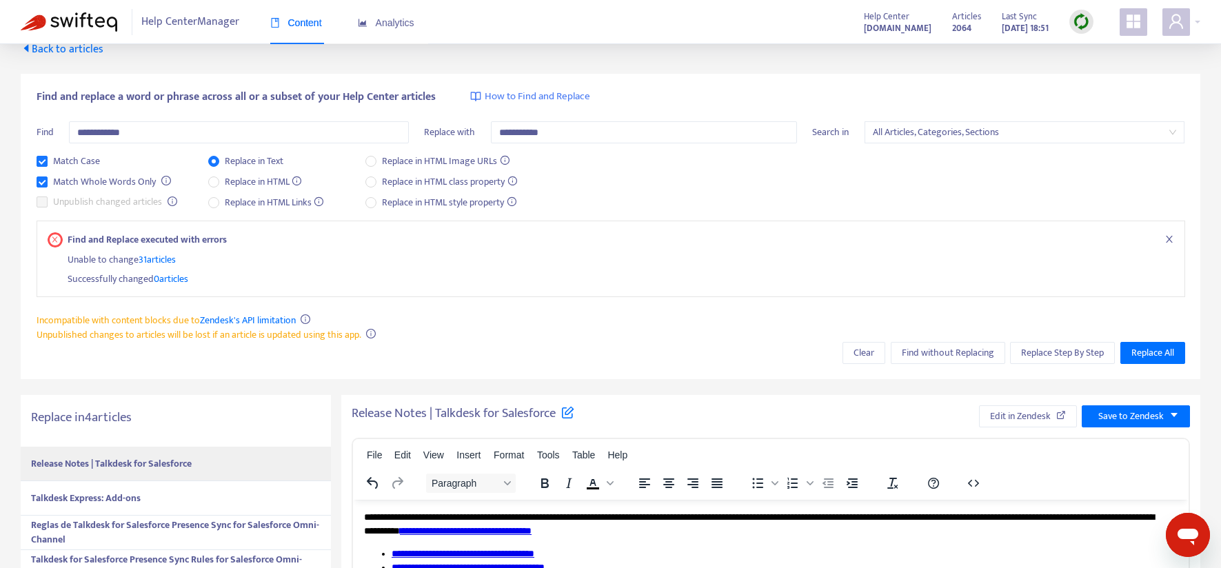
scroll to position [28, 0]
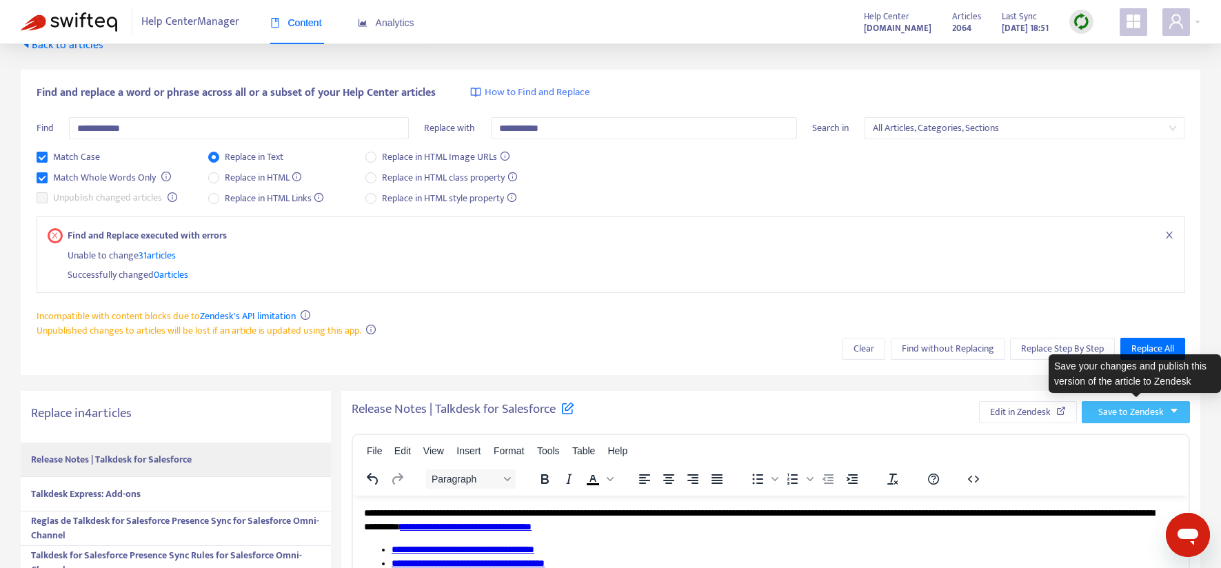
click at [1101, 415] on span "Save to Zendesk" at bounding box center [1130, 412] width 65 height 15
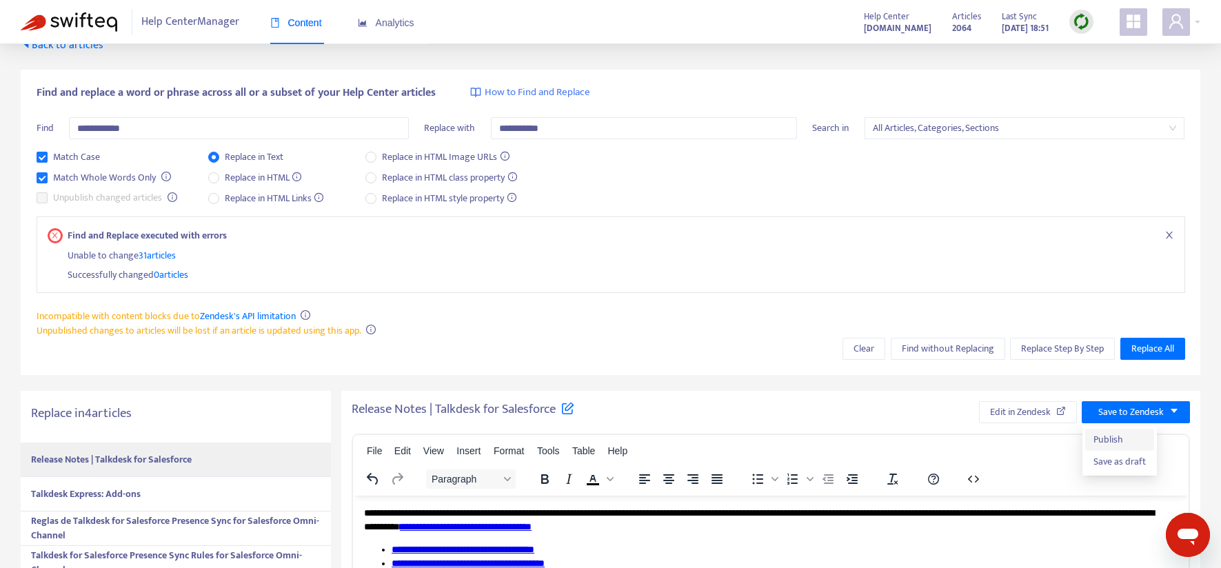
click at [1102, 438] on span "Publish" at bounding box center [1119, 439] width 52 height 15
click at [1083, 19] on img at bounding box center [1081, 21] width 17 height 17
click at [1114, 74] on link "Full Sync" at bounding box center [1105, 72] width 50 height 16
